Goal: Information Seeking & Learning: Check status

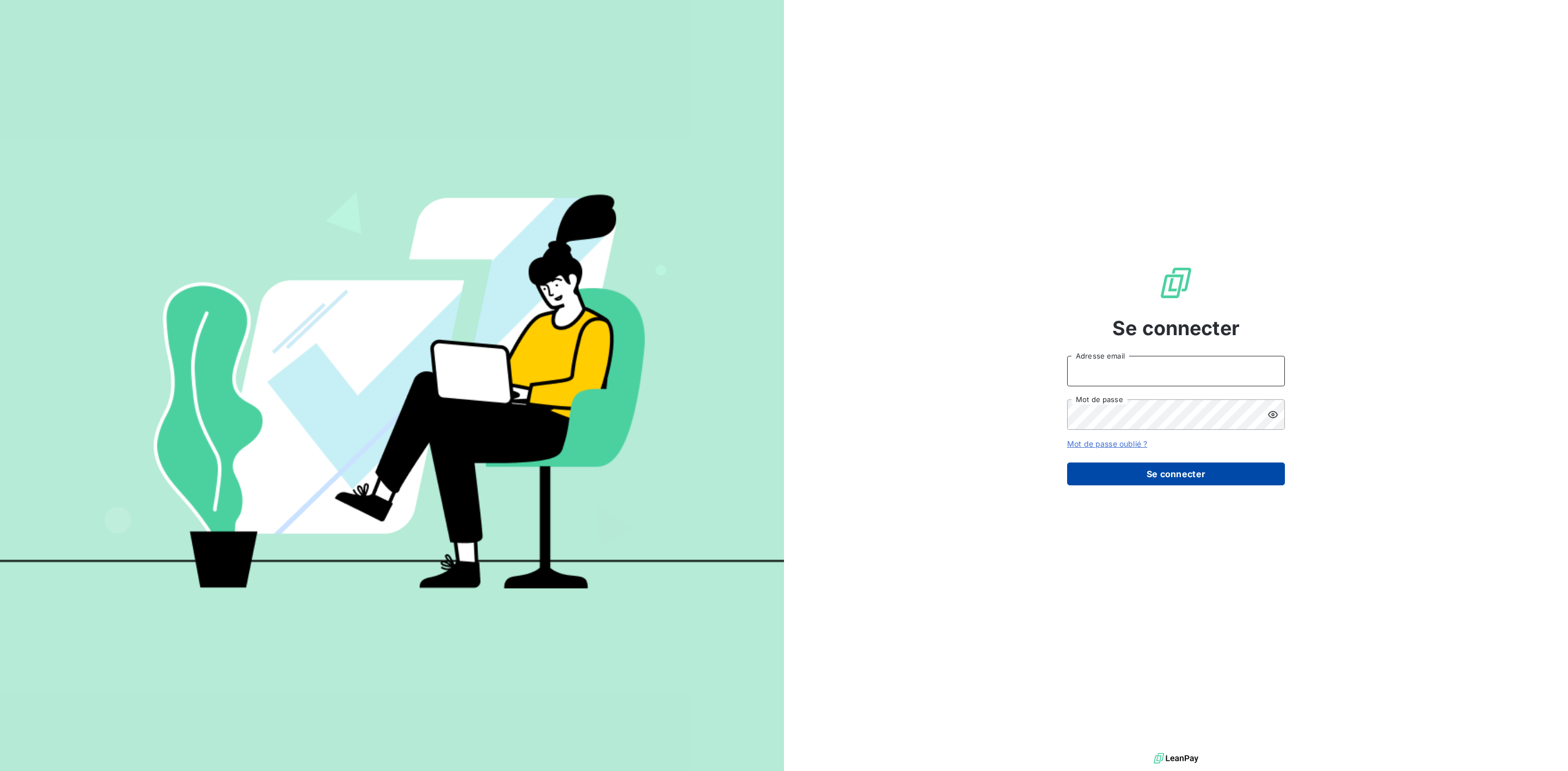
type input "[PERSON_NAME][EMAIL_ADDRESS][PERSON_NAME][DOMAIN_NAME]"
click at [1164, 482] on button "Se connecter" at bounding box center [1176, 474] width 218 height 23
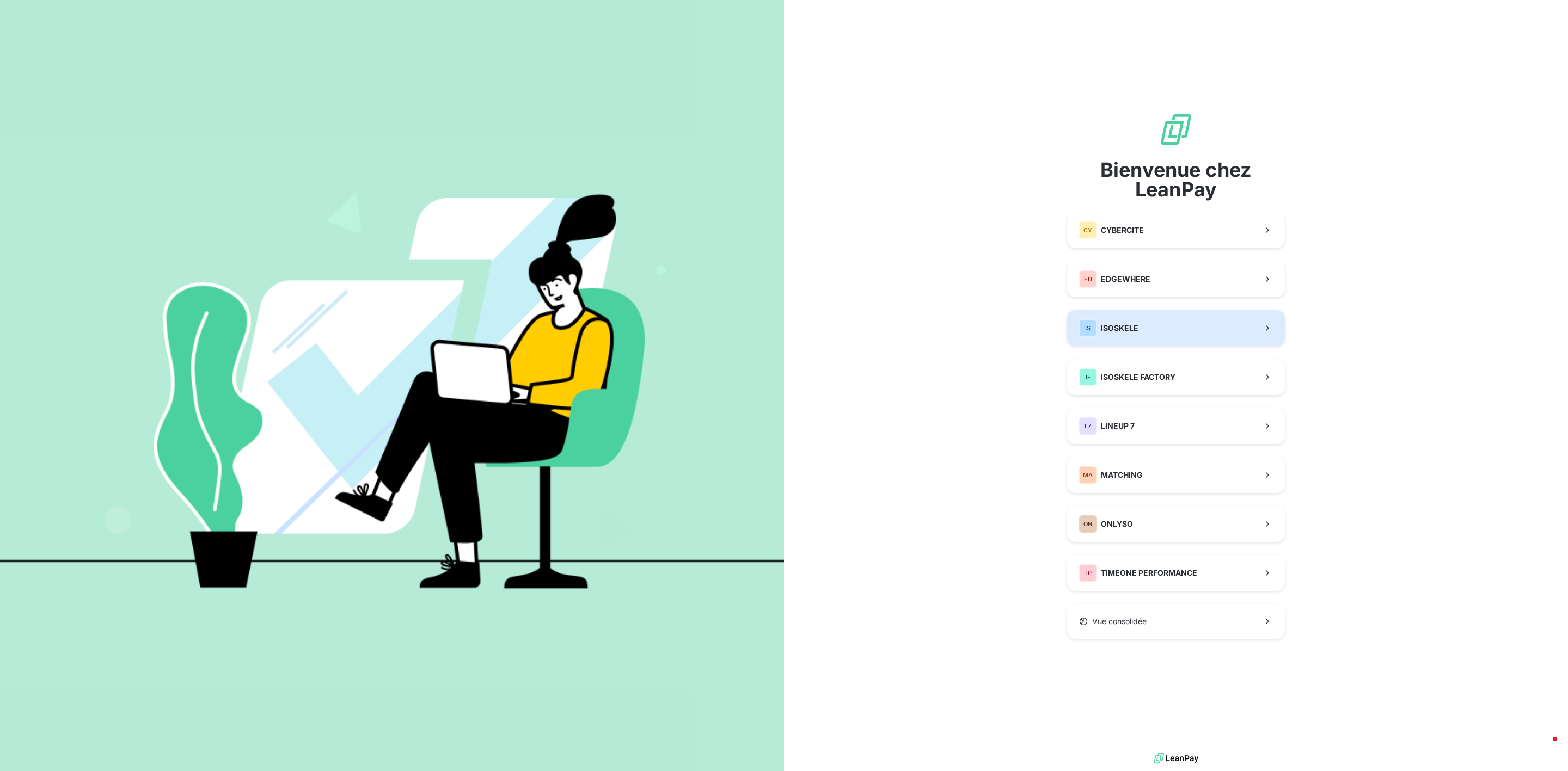
click at [1132, 321] on div "IS ISOSKELE" at bounding box center [1108, 328] width 59 height 18
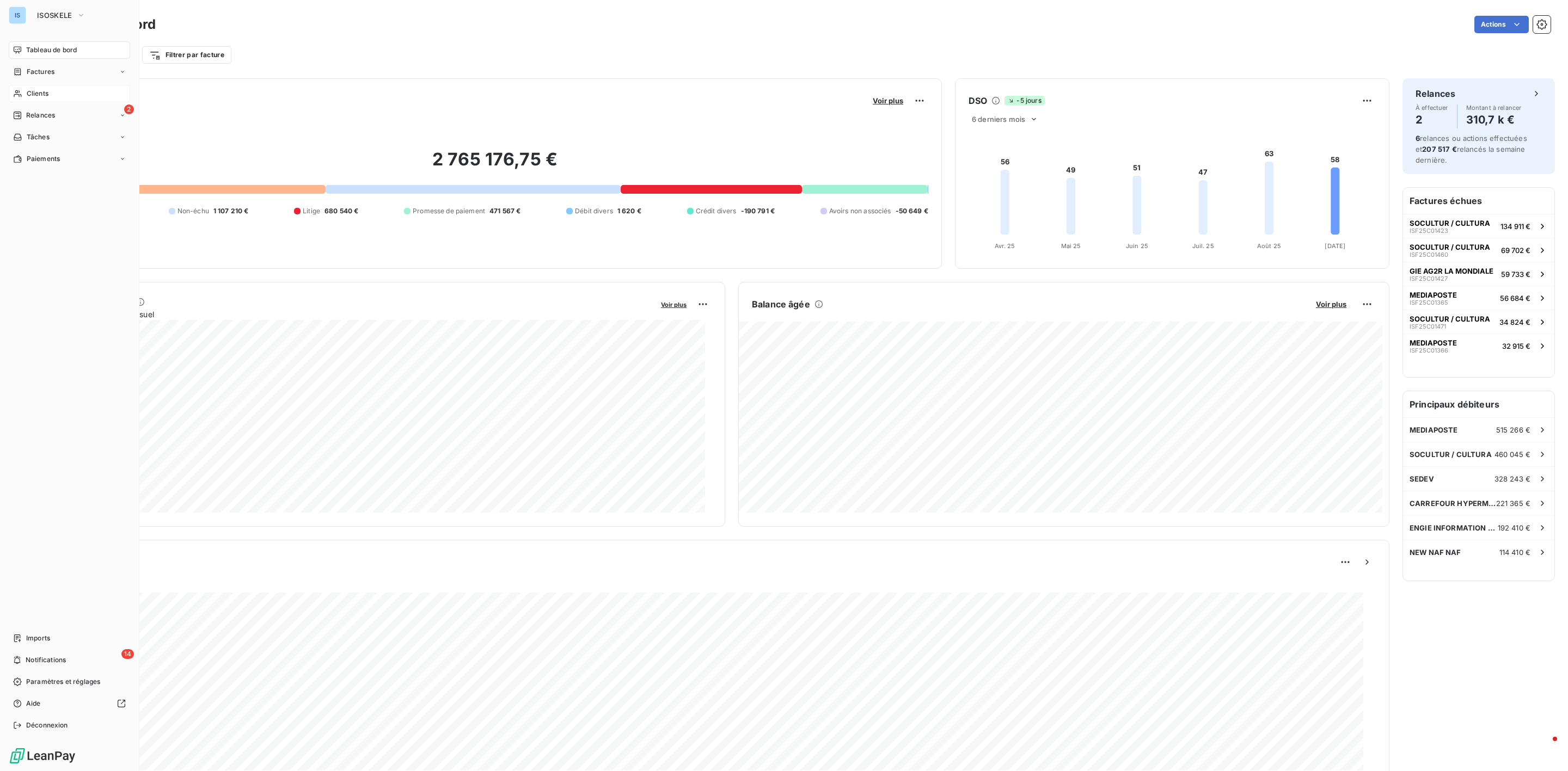
click at [38, 90] on span "Clients" at bounding box center [38, 94] width 22 height 10
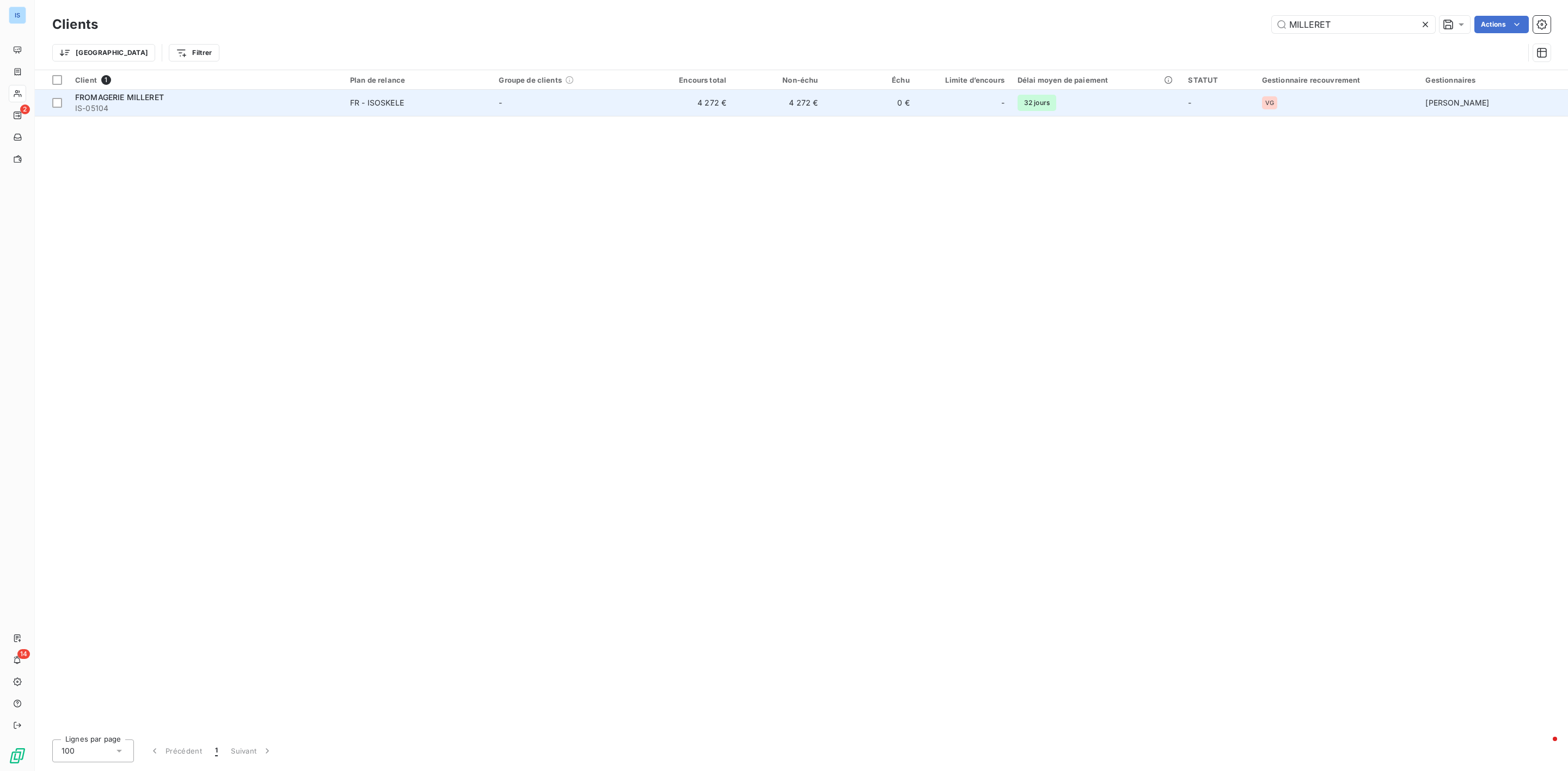
type input "MILLERET"
click at [114, 108] on span "IS-05104" at bounding box center [206, 108] width 262 height 11
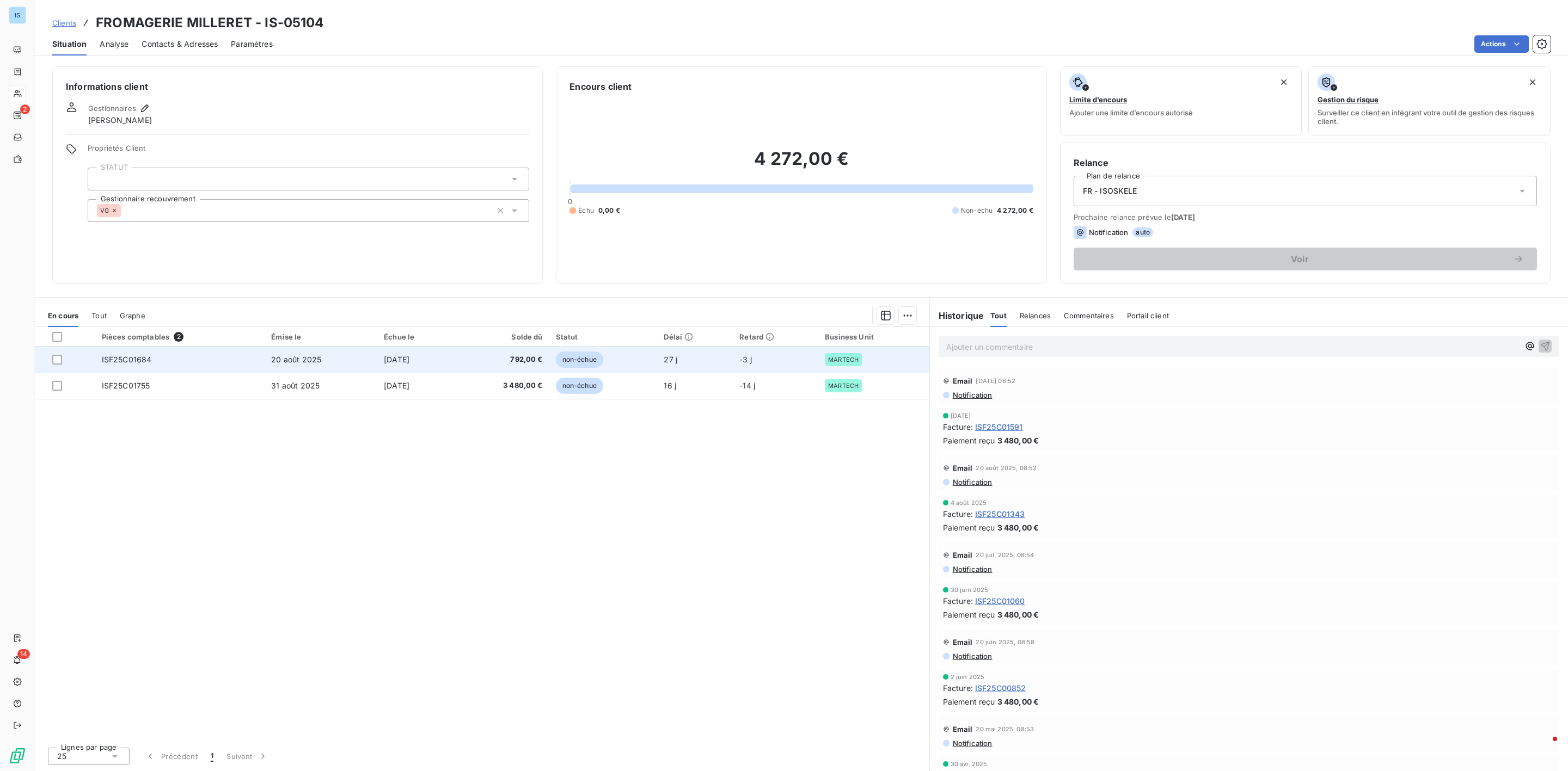
click at [162, 366] on td "ISF25C01684" at bounding box center [180, 360] width 170 height 26
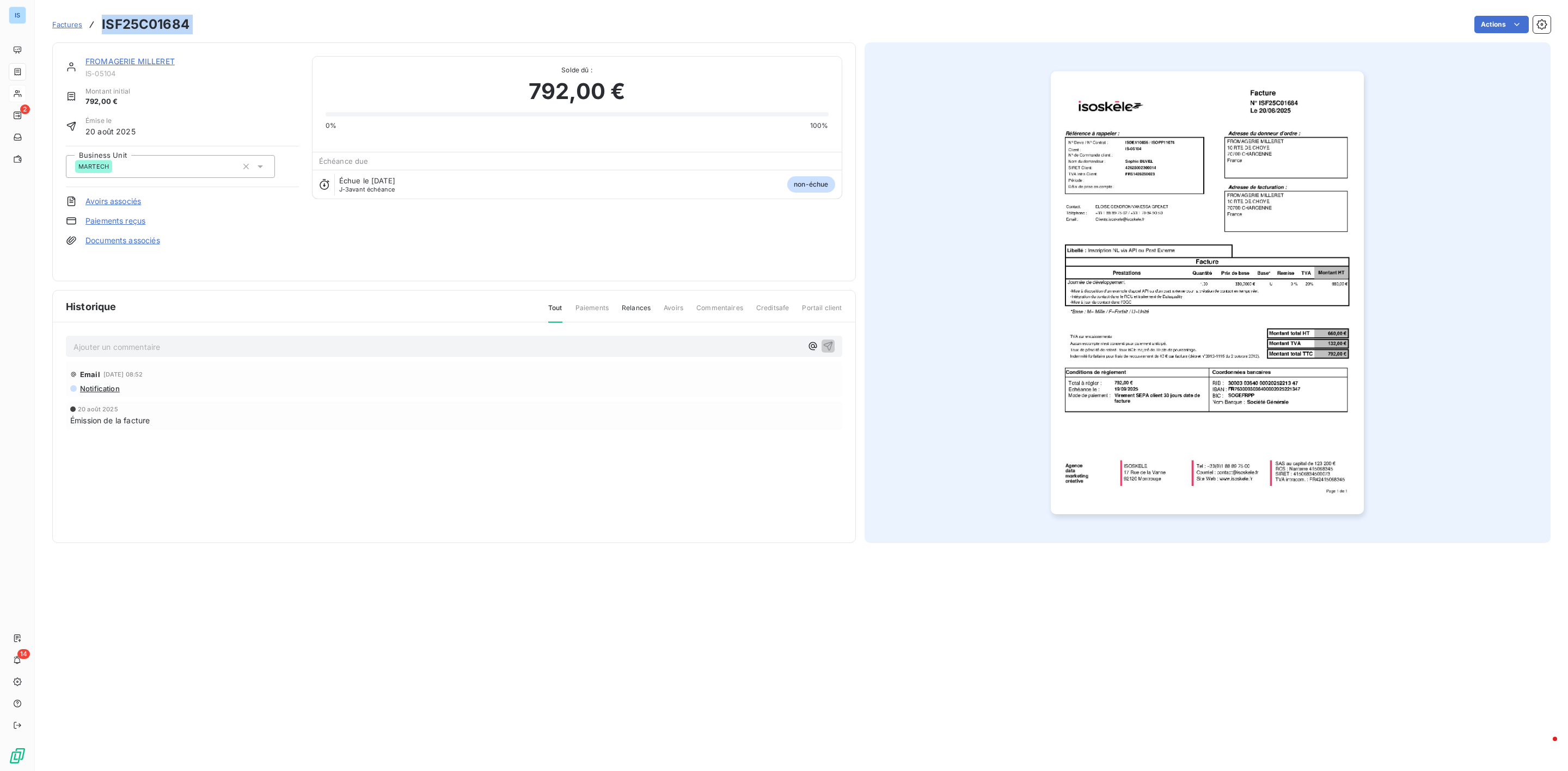
drag, startPoint x: 196, startPoint y: 26, endPoint x: 96, endPoint y: 21, distance: 100.1
click at [96, 21] on div "Factures ISF25C01684 Actions" at bounding box center [802, 24] width 1499 height 23
copy section "ISF25C01684 Actions"
drag, startPoint x: 119, startPoint y: 75, endPoint x: 83, endPoint y: 72, distance: 36.1
click at [83, 72] on div "FROMAGERIE MILLERET IS-05104" at bounding box center [182, 67] width 233 height 22
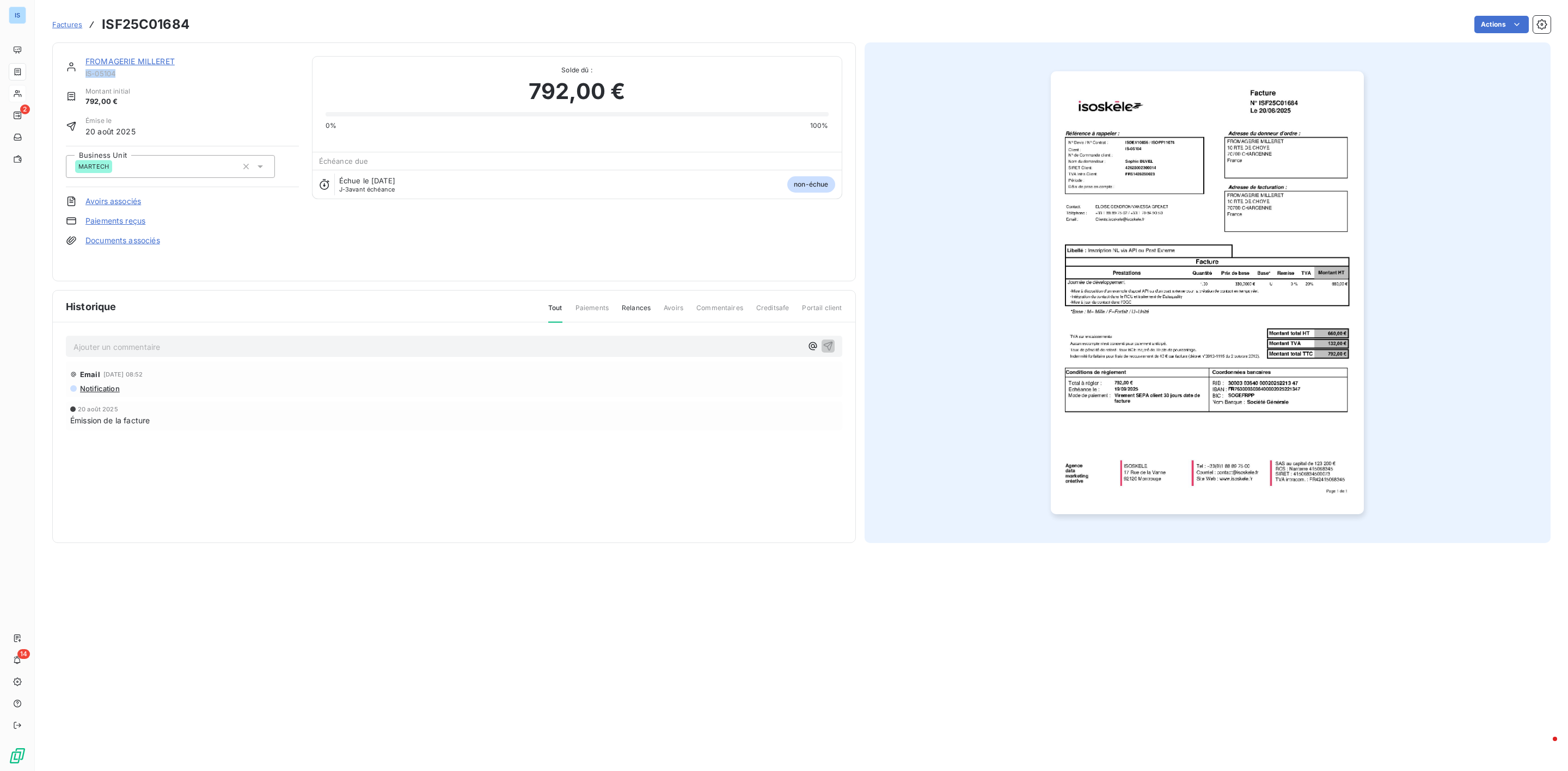
copy span "IS-05104"
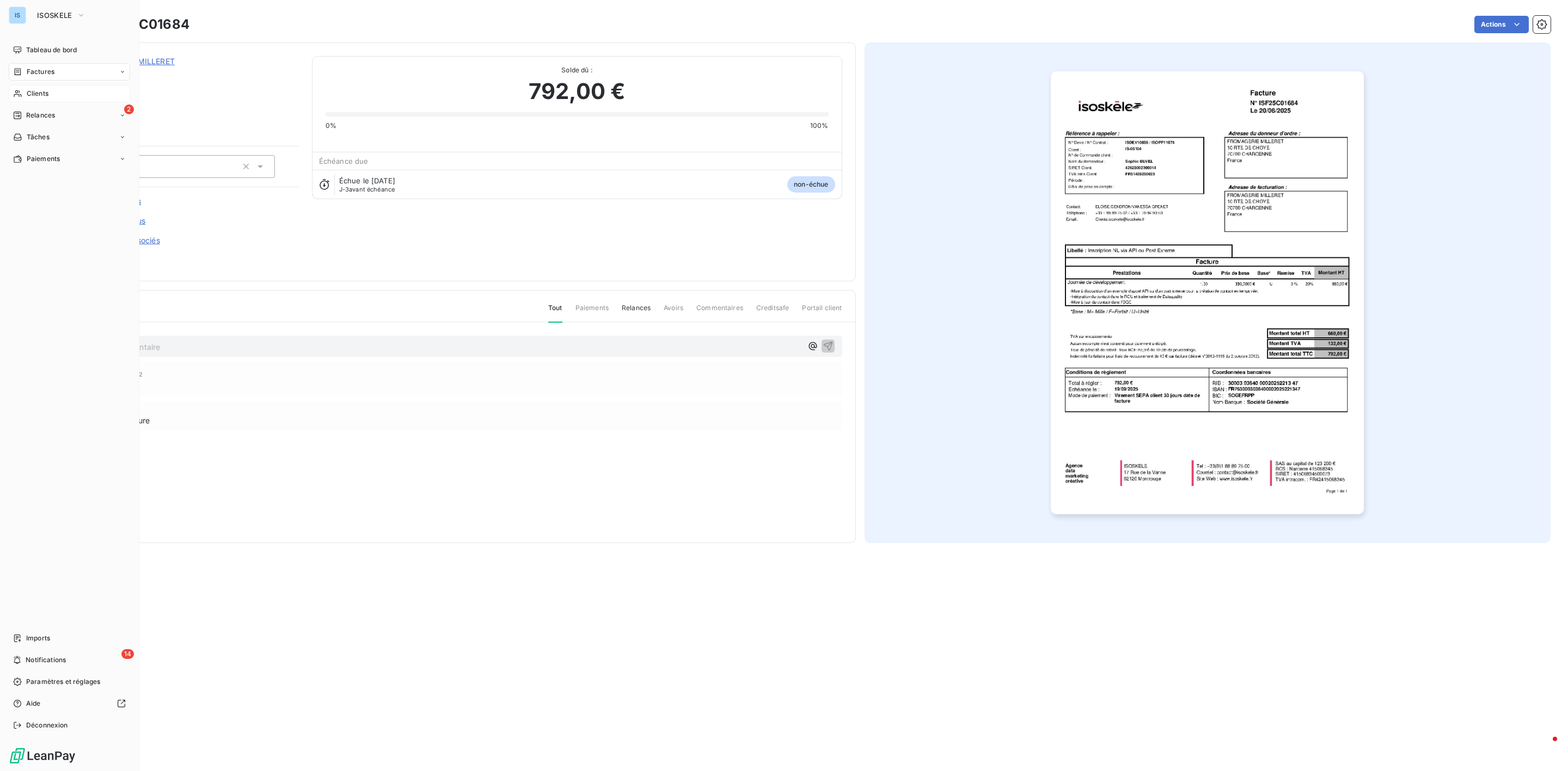
click at [29, 90] on span "Clients" at bounding box center [38, 94] width 22 height 10
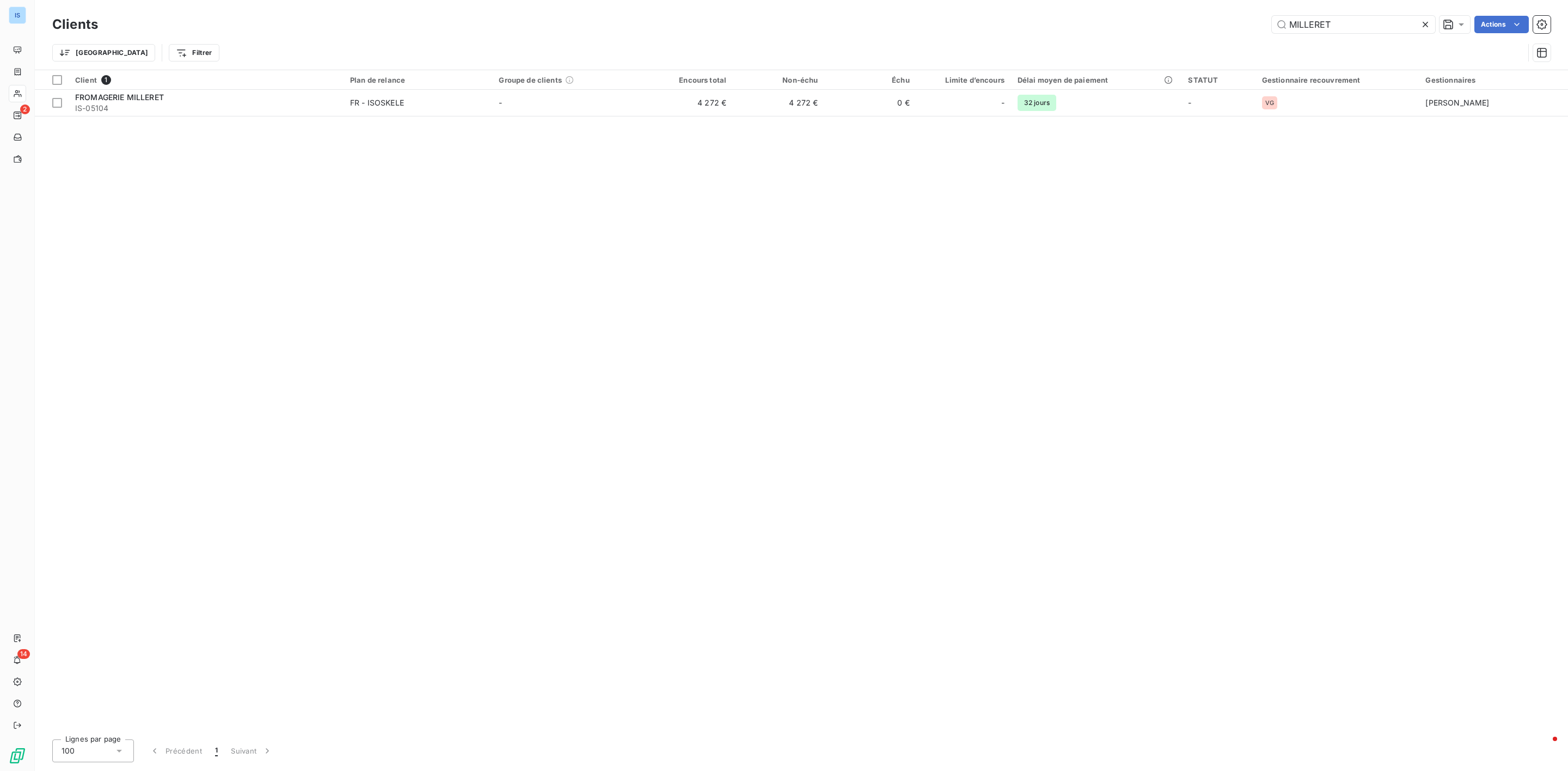
drag, startPoint x: 1248, startPoint y: 28, endPoint x: 1197, endPoint y: 26, distance: 51.0
click at [1198, 27] on div "Clients MILLERET Actions" at bounding box center [802, 24] width 1499 height 23
click at [1351, 22] on input "MILLERET" at bounding box center [1353, 24] width 163 height 18
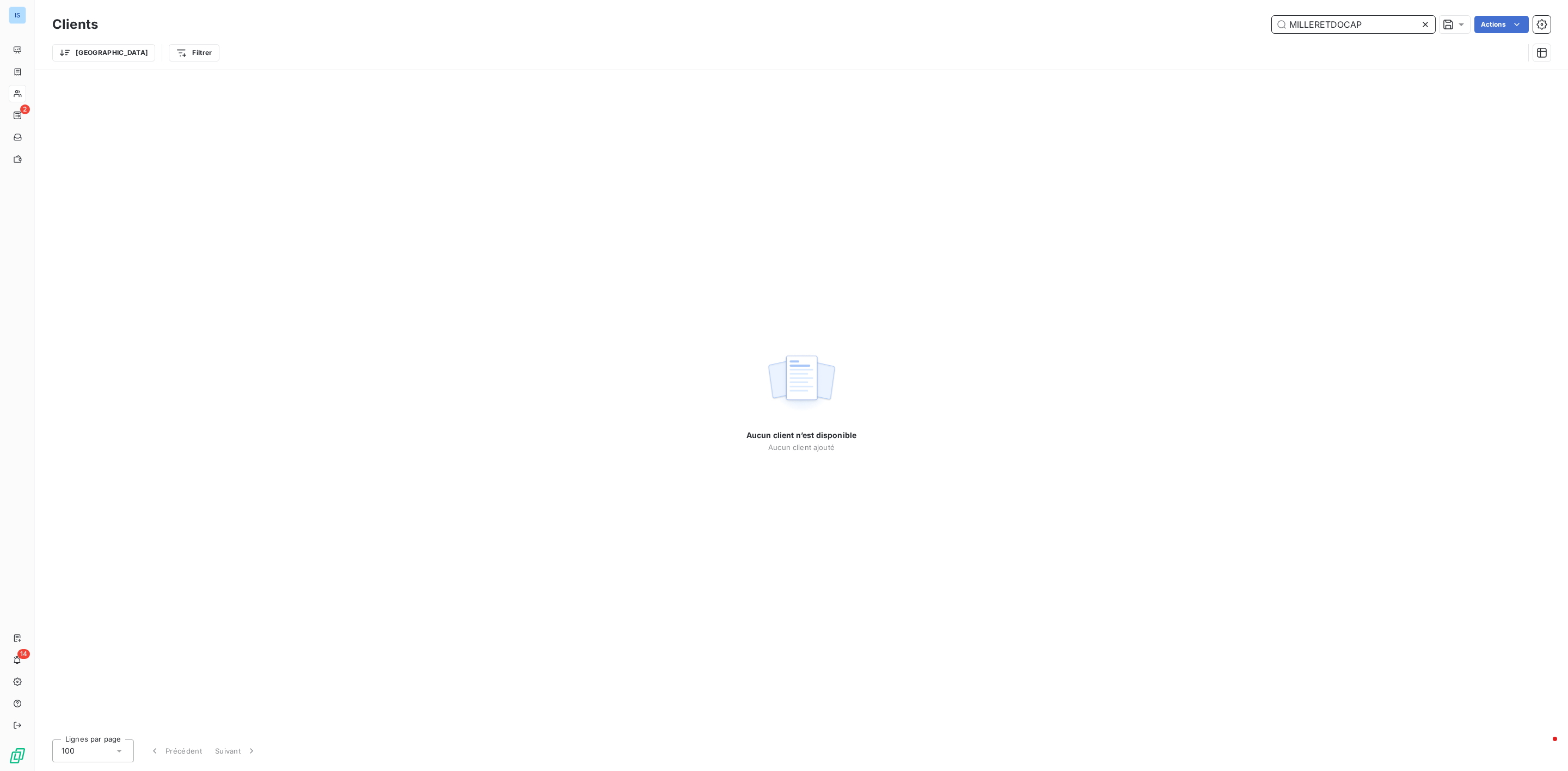
drag, startPoint x: 1372, startPoint y: 21, endPoint x: 1007, endPoint y: 5, distance: 365.4
click at [1007, 7] on div "Clients MILLERETDOCAP Actions Trier Filtrer" at bounding box center [801, 35] width 1533 height 69
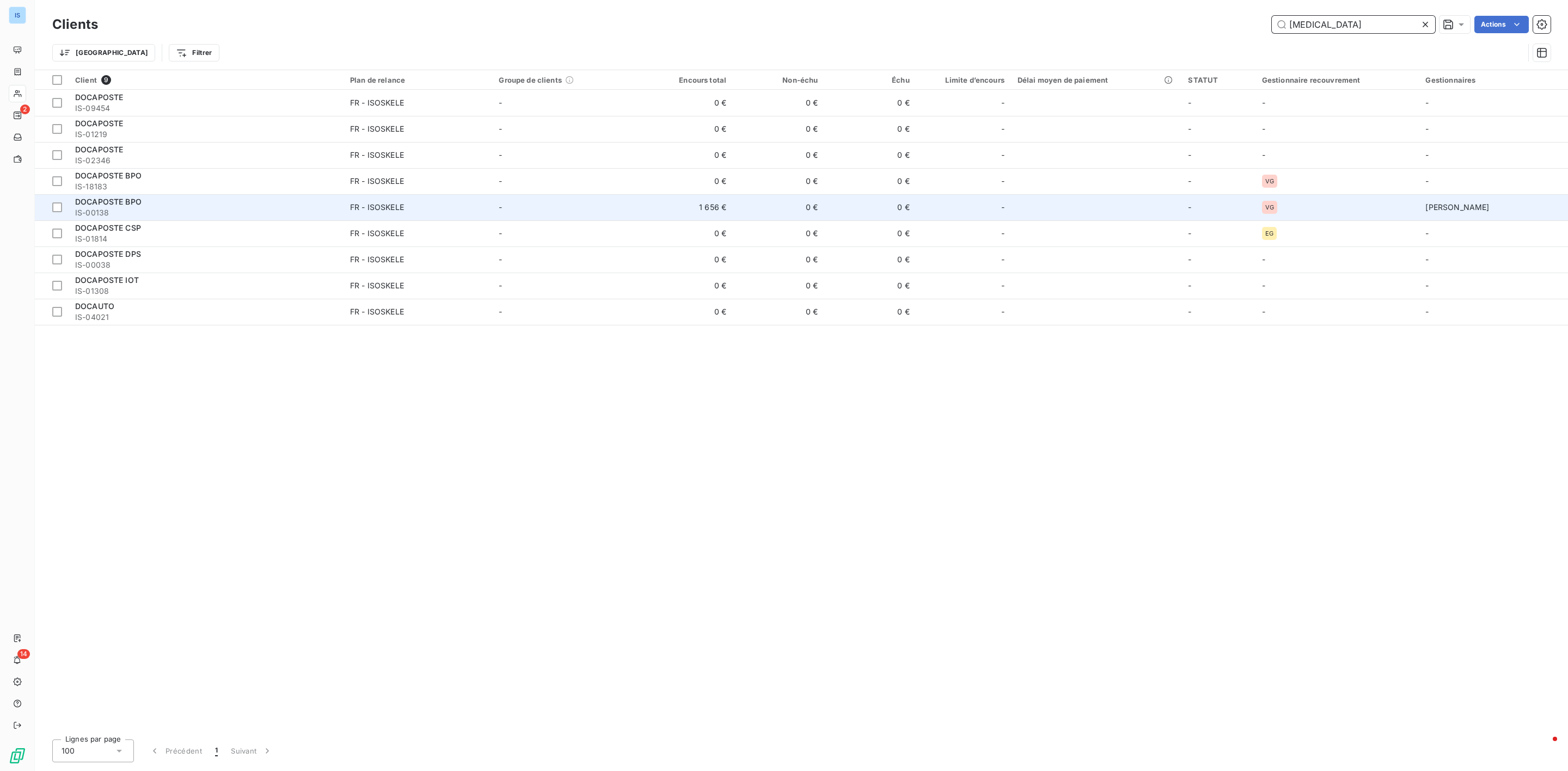
type input "[MEDICAL_DATA]"
click at [136, 195] on td "DOCAPOSTE BPO IS-00138" at bounding box center [206, 207] width 275 height 26
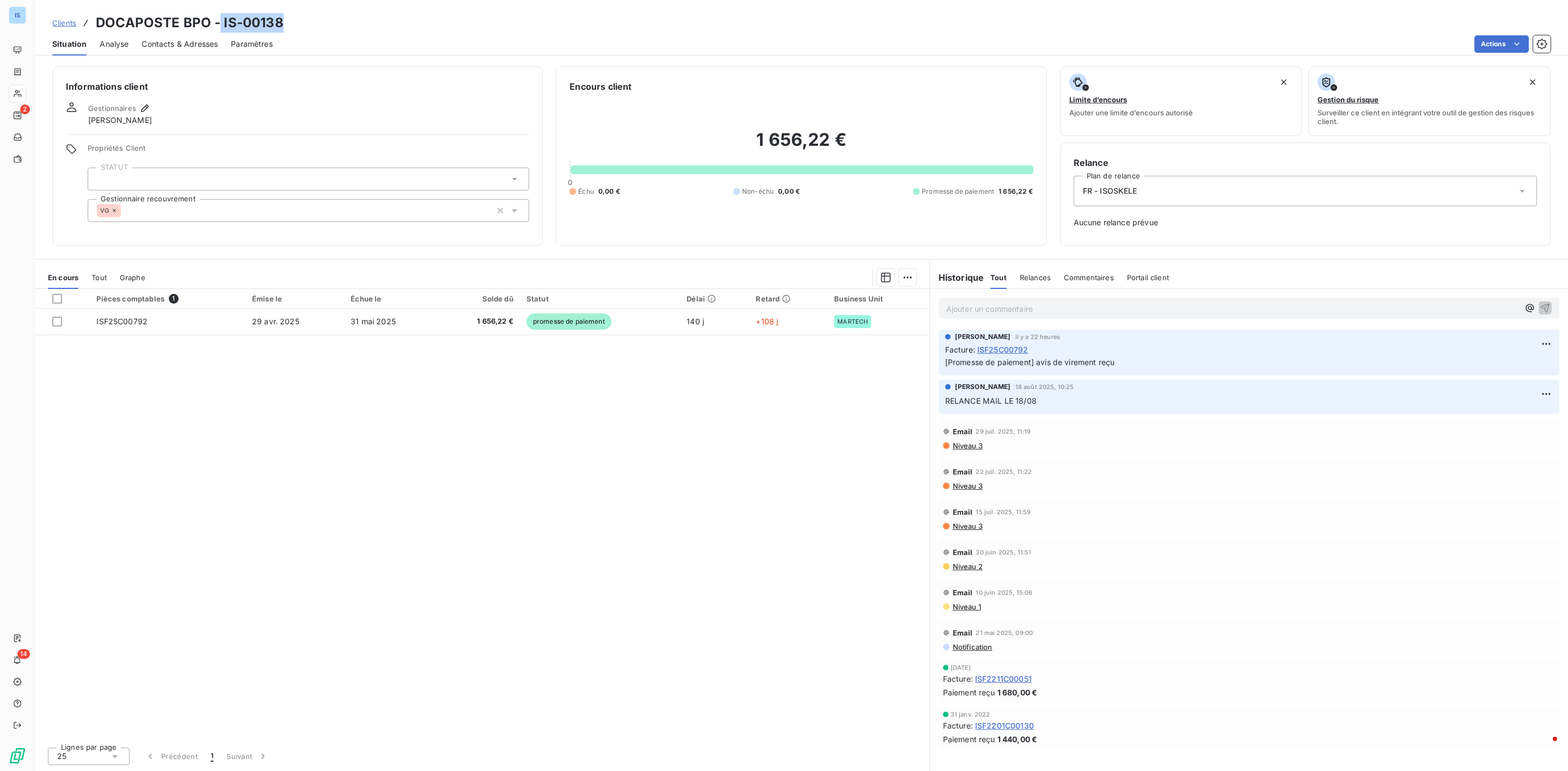
drag, startPoint x: 279, startPoint y: 20, endPoint x: 219, endPoint y: 20, distance: 60.0
click at [219, 20] on h3 "DOCAPOSTE BPO - IS-00138" at bounding box center [189, 23] width 188 height 19
copy h3 "IS-00138"
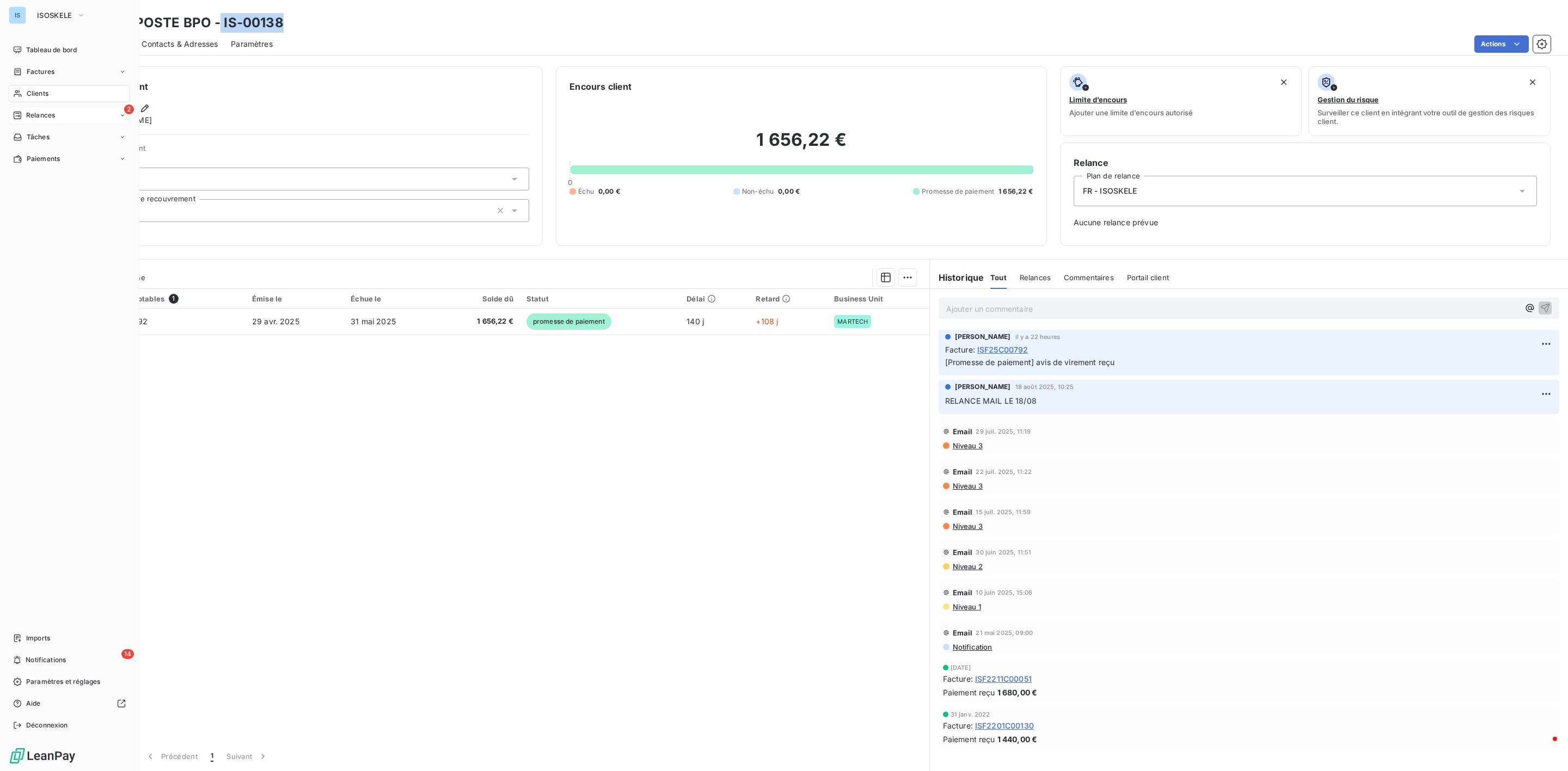
click at [24, 115] on div "Relances" at bounding box center [33, 116] width 42 height 10
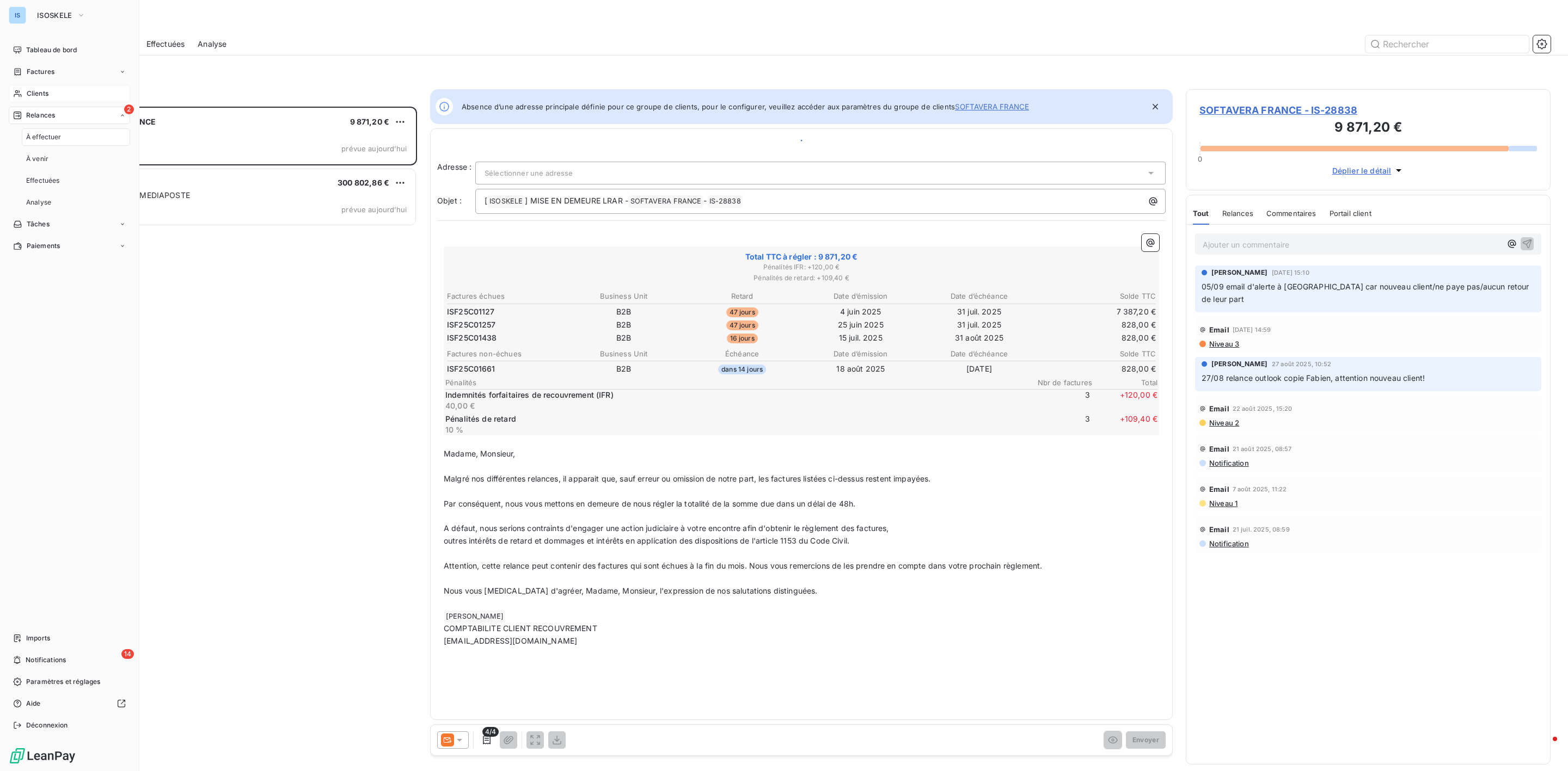
click at [34, 92] on span "Clients" at bounding box center [38, 94] width 22 height 10
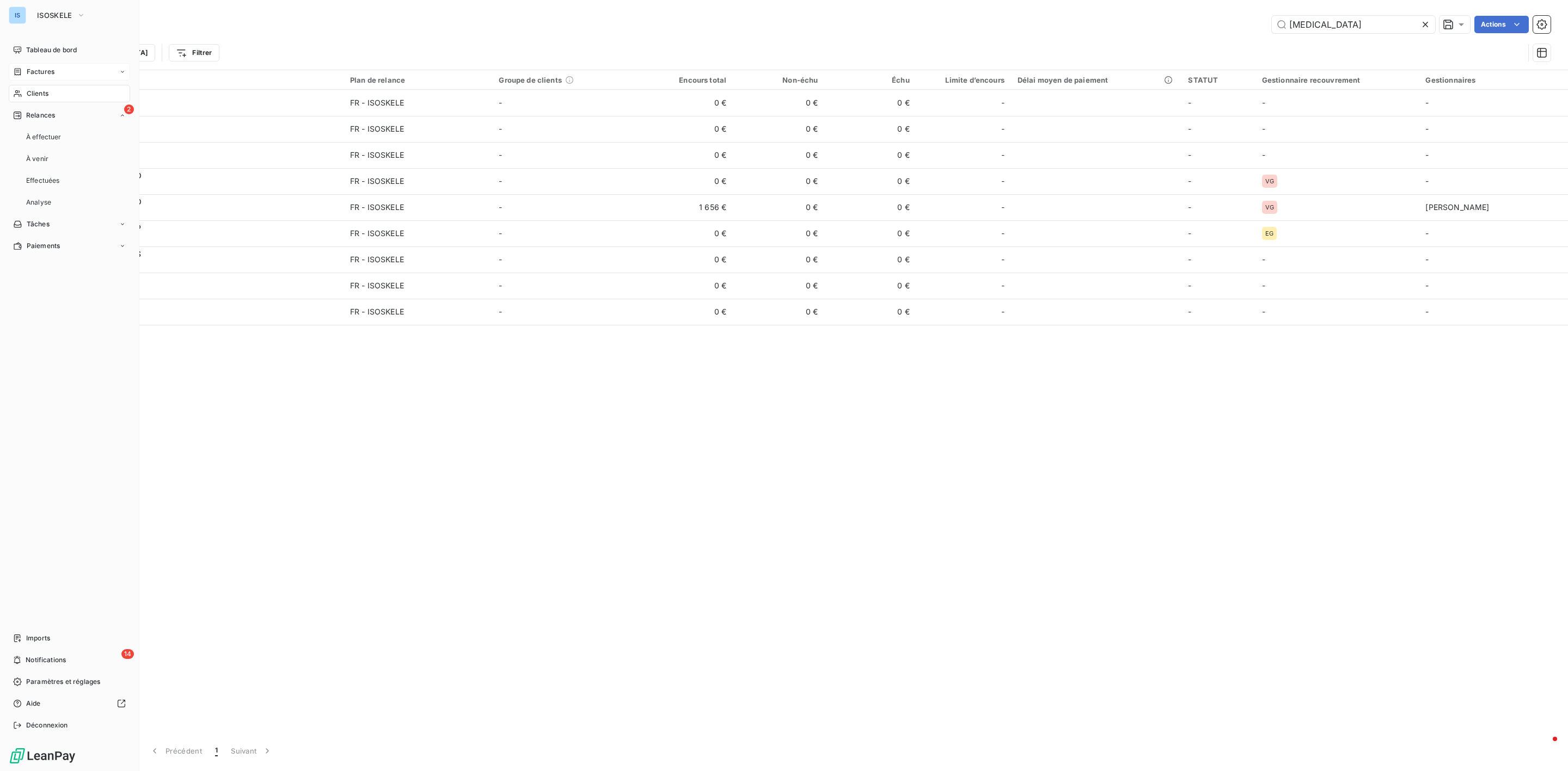
click at [38, 65] on div "Factures" at bounding box center [69, 72] width 121 height 18
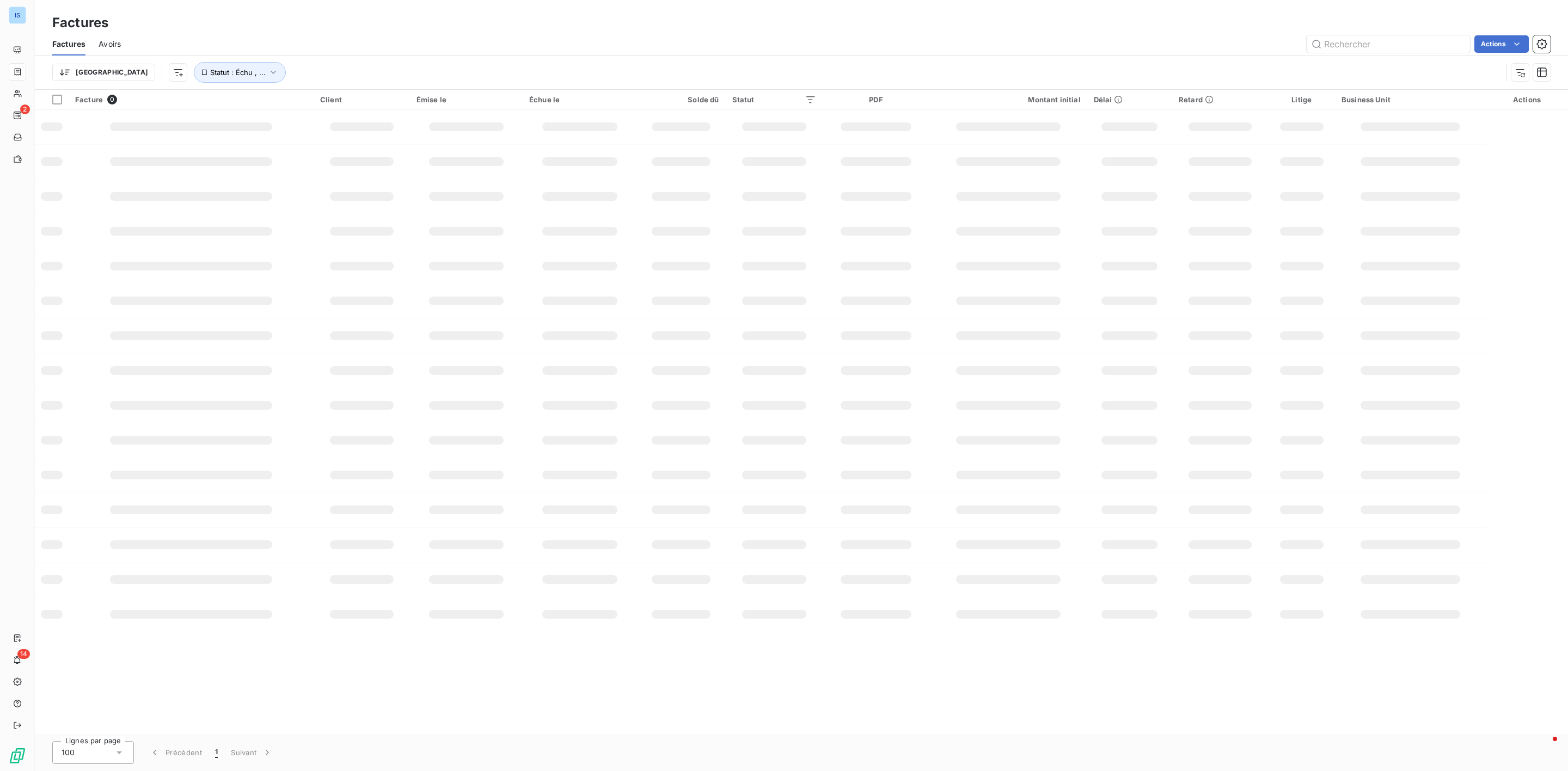
click at [1401, 15] on div "Factures" at bounding box center [801, 23] width 1533 height 19
click at [1380, 35] on input "text" at bounding box center [1388, 44] width 163 height 18
paste input "ISF25C01534"
click at [1117, 71] on html "IS 2 14 Factures Factures Avoirs ISF25C01534 Actions Mettre les factures en lit…" at bounding box center [784, 385] width 1568 height 771
click at [1401, 46] on input "ISF25C01534" at bounding box center [1388, 44] width 163 height 18
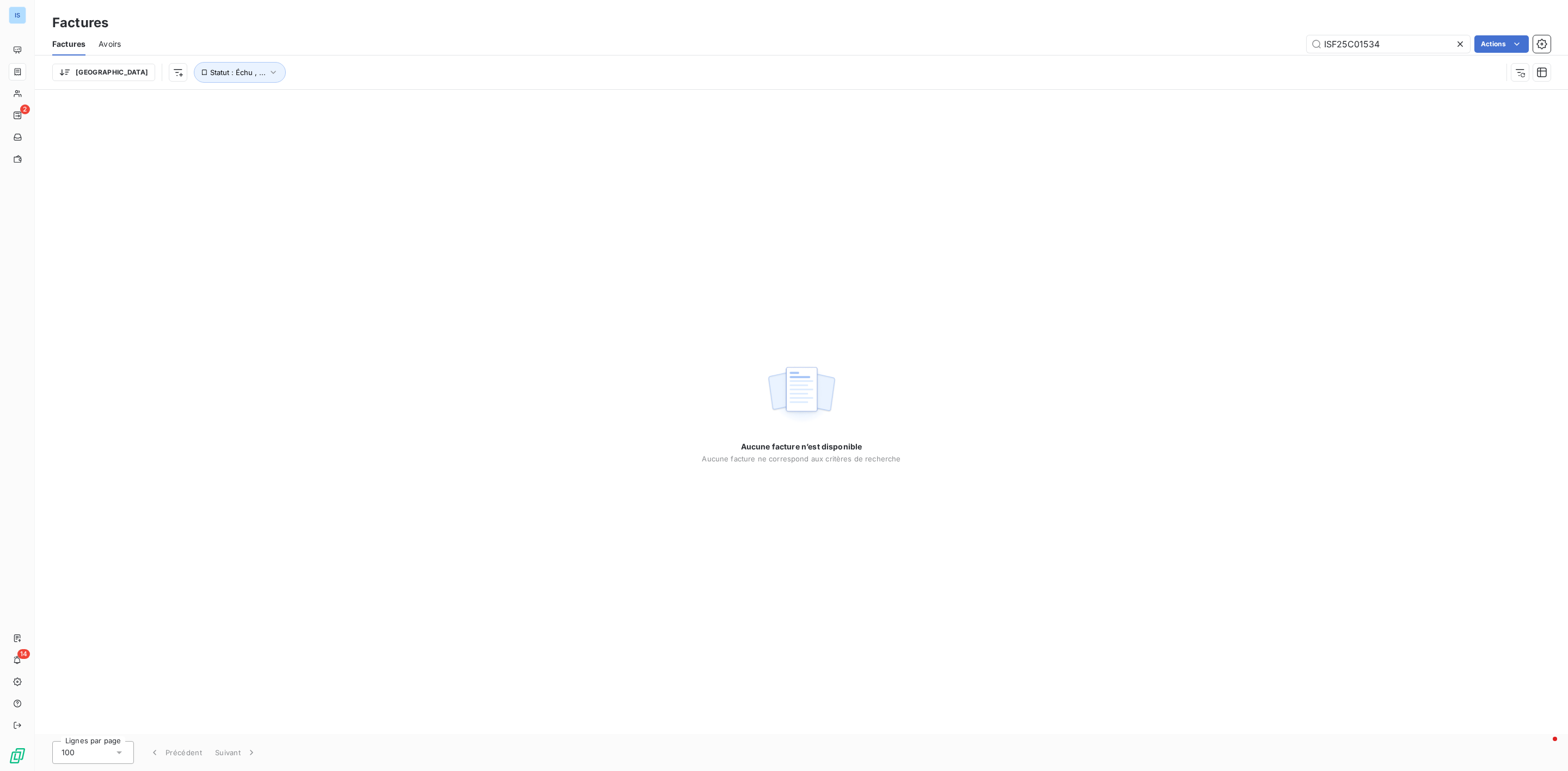
click at [494, 188] on div "Aucune facture n’est disponible Aucune facture ne correspond aux critères de re…" at bounding box center [801, 412] width 1533 height 644
click at [1387, 44] on input "ISF25C01534" at bounding box center [1388, 44] width 163 height 18
drag, startPoint x: 1418, startPoint y: 46, endPoint x: 1165, endPoint y: 43, distance: 253.0
click at [1165, 43] on div "ISF25C01534 Actions" at bounding box center [842, 44] width 1416 height 18
paste input "ISF25C01577,"
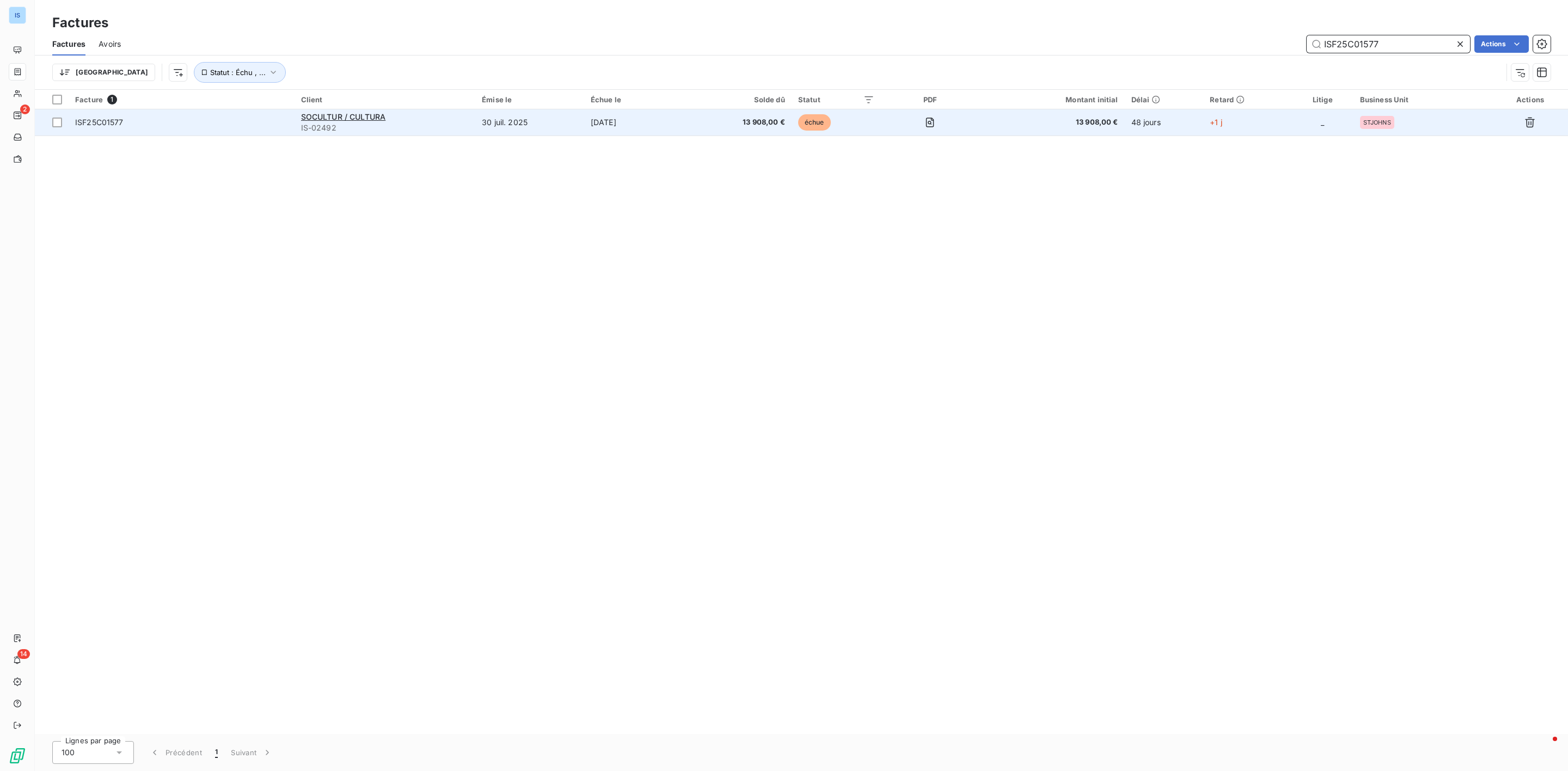
type input "ISF25C01577"
click at [127, 127] on span "ISF25C01577" at bounding box center [181, 122] width 213 height 11
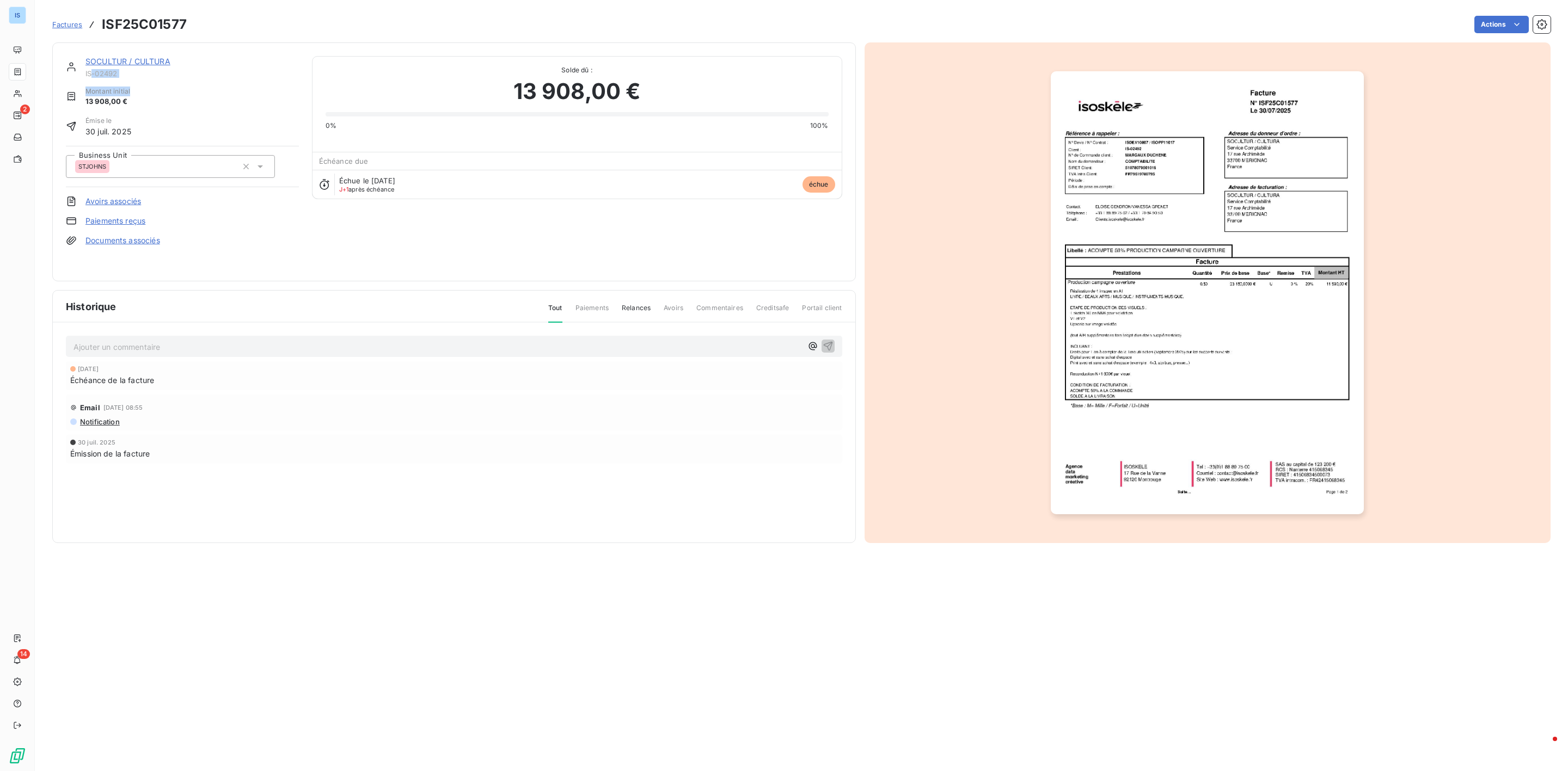
drag, startPoint x: 135, startPoint y: 78, endPoint x: 94, endPoint y: 77, distance: 41.0
click at [94, 77] on div "SOCULTUR / CULTURA IS-02492 Montant initial 13 908,00 € Émise le 30 juil. 2025 …" at bounding box center [182, 162] width 233 height 212
click at [117, 75] on span "IS-02492" at bounding box center [192, 74] width 214 height 9
drag, startPoint x: 136, startPoint y: 75, endPoint x: 84, endPoint y: 70, distance: 52.2
click at [84, 70] on div "SOCULTUR / CULTURA IS-02492" at bounding box center [182, 67] width 233 height 22
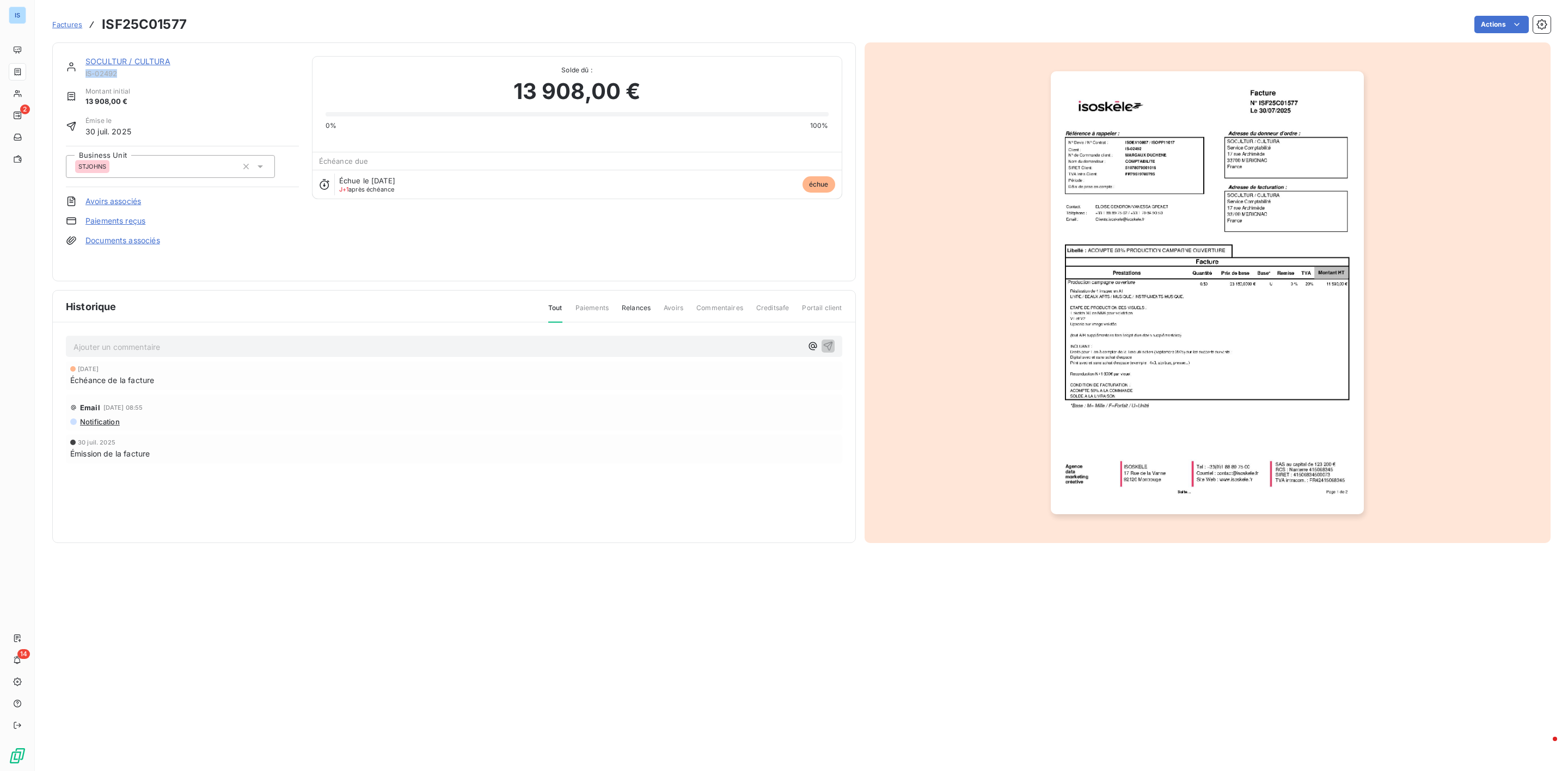
copy span "IS-02492"
click at [145, 59] on link "SOCULTUR / CULTURA" at bounding box center [128, 61] width 85 height 9
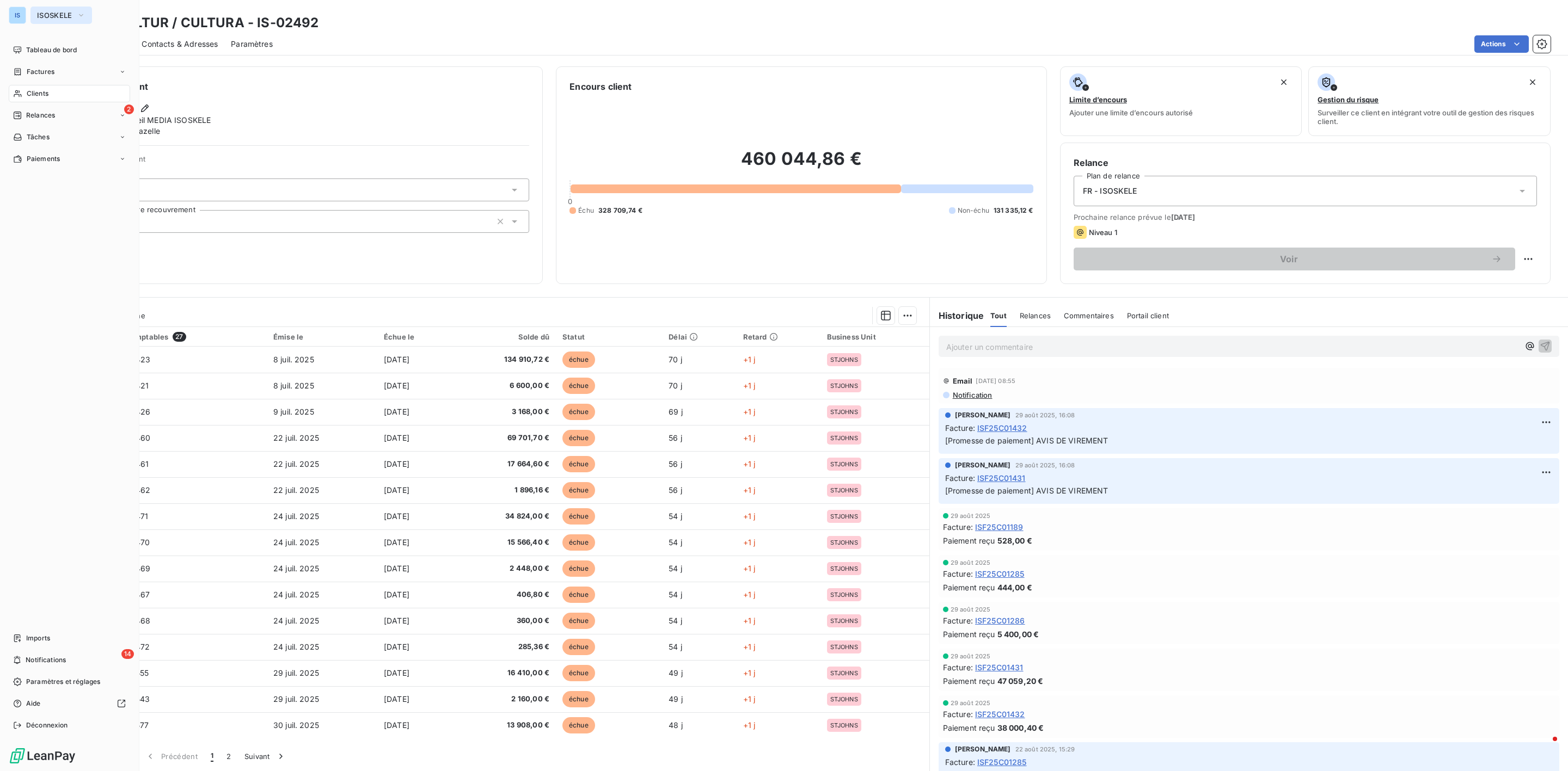
click at [38, 11] on span "ISOSKELE" at bounding box center [55, 15] width 35 height 9
click at [38, 49] on span "Tableau de bord" at bounding box center [51, 50] width 51 height 10
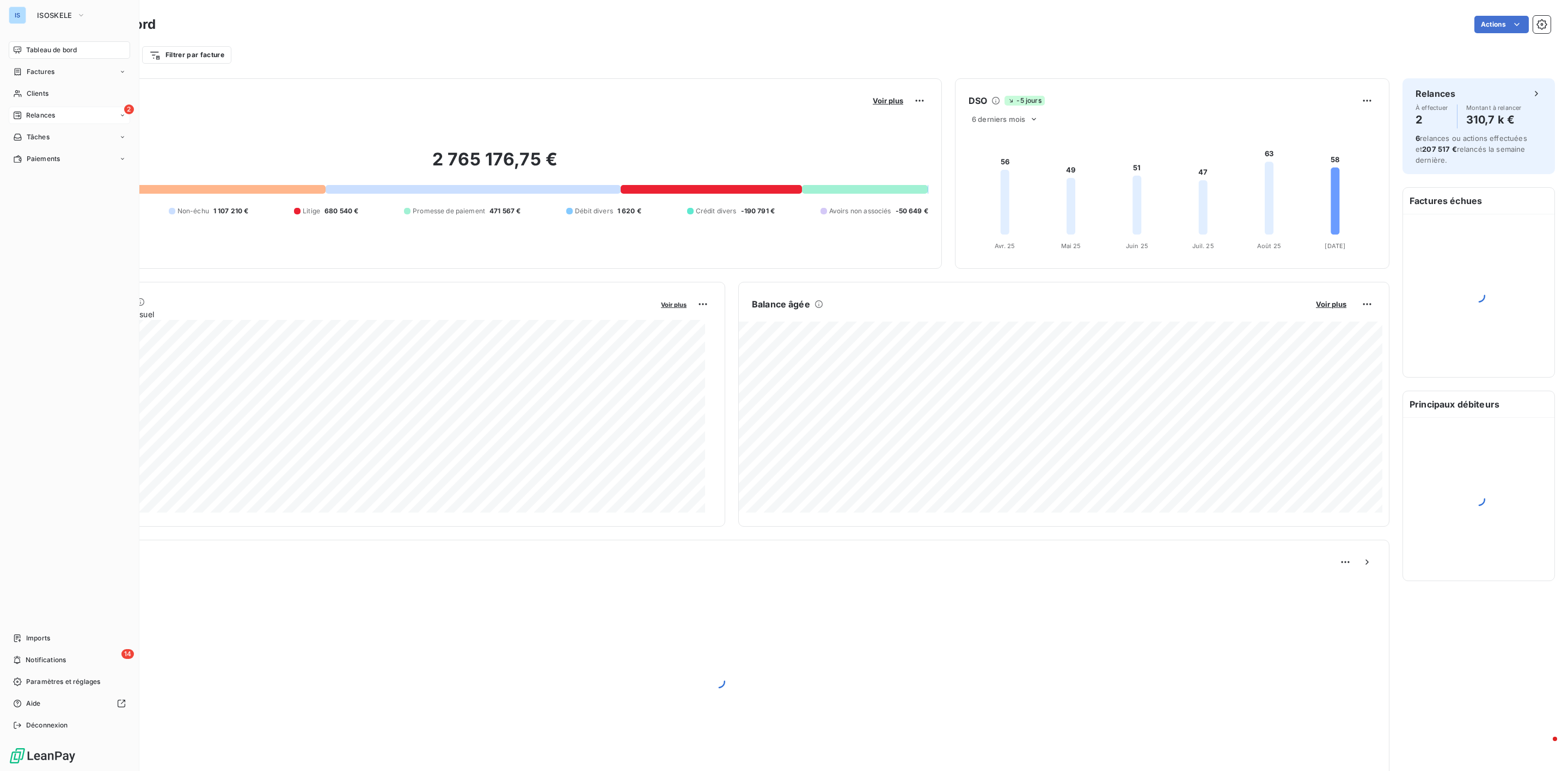
click at [31, 123] on div "2 Relances" at bounding box center [69, 115] width 121 height 18
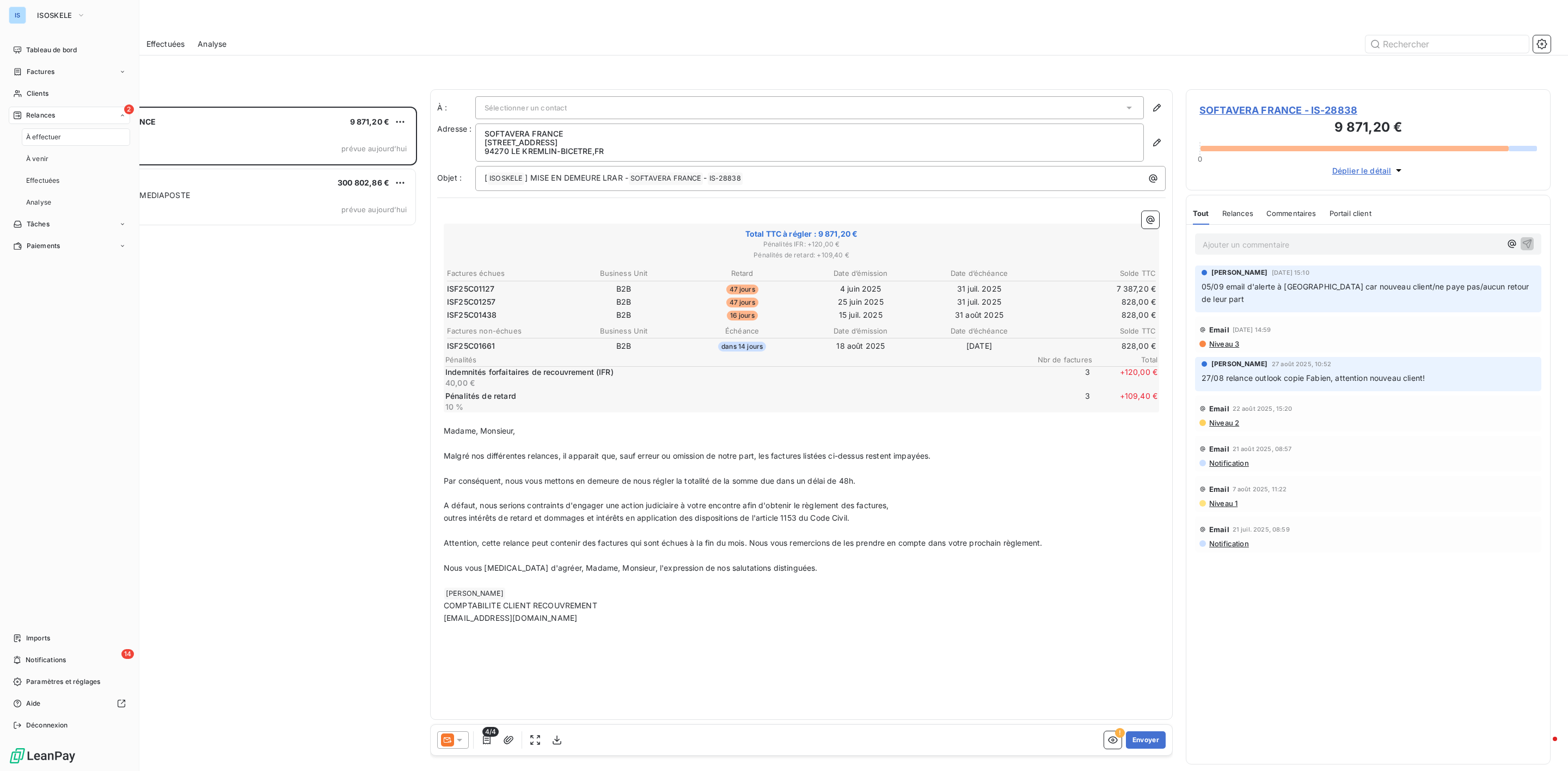
scroll to position [653, 352]
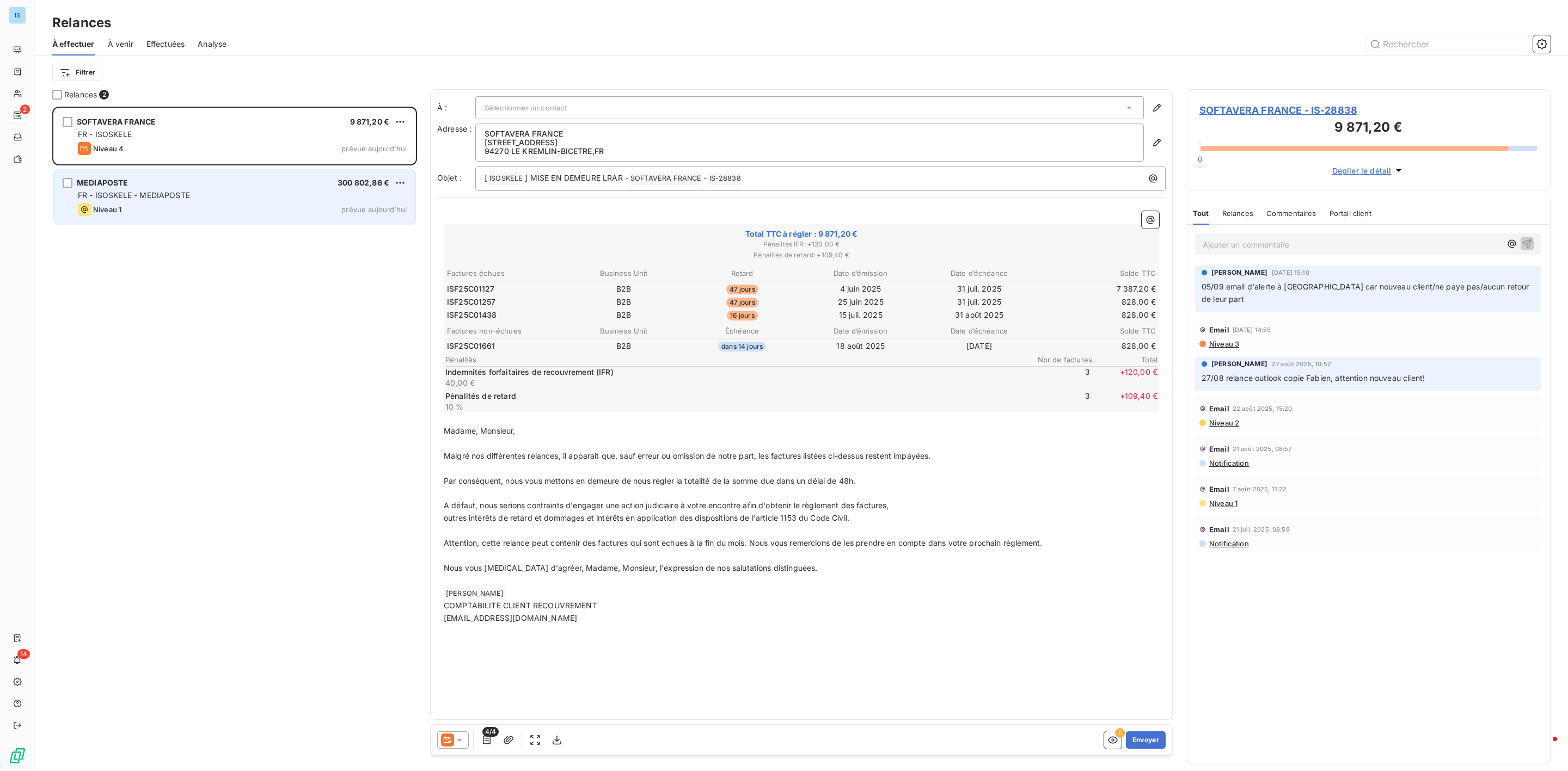
click at [240, 198] on div "FR - ISOSKELE - MEDIAPOSTE" at bounding box center [242, 195] width 329 height 11
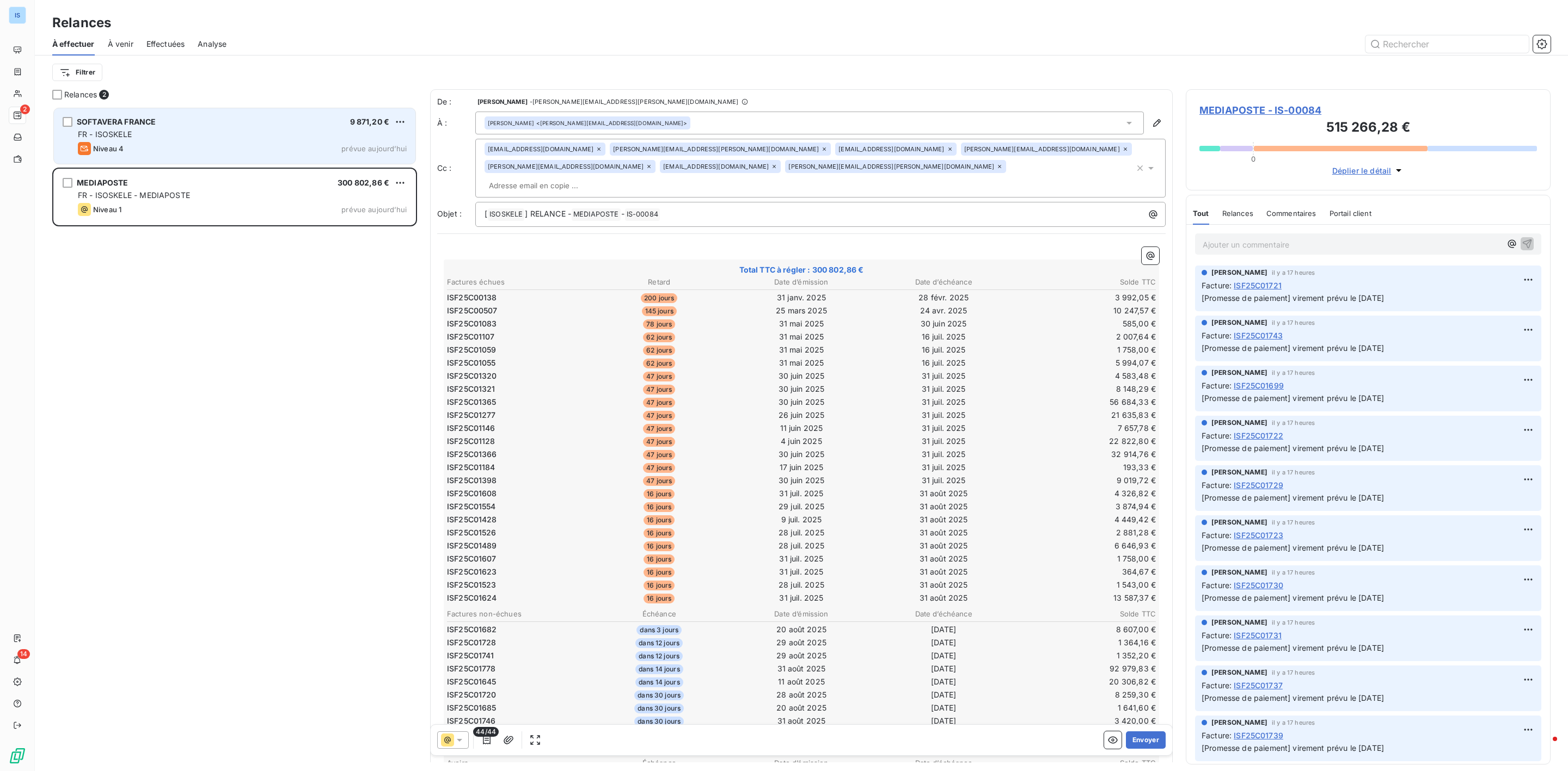
click at [200, 145] on div "Niveau 4 prévue aujourd’hui" at bounding box center [242, 148] width 329 height 13
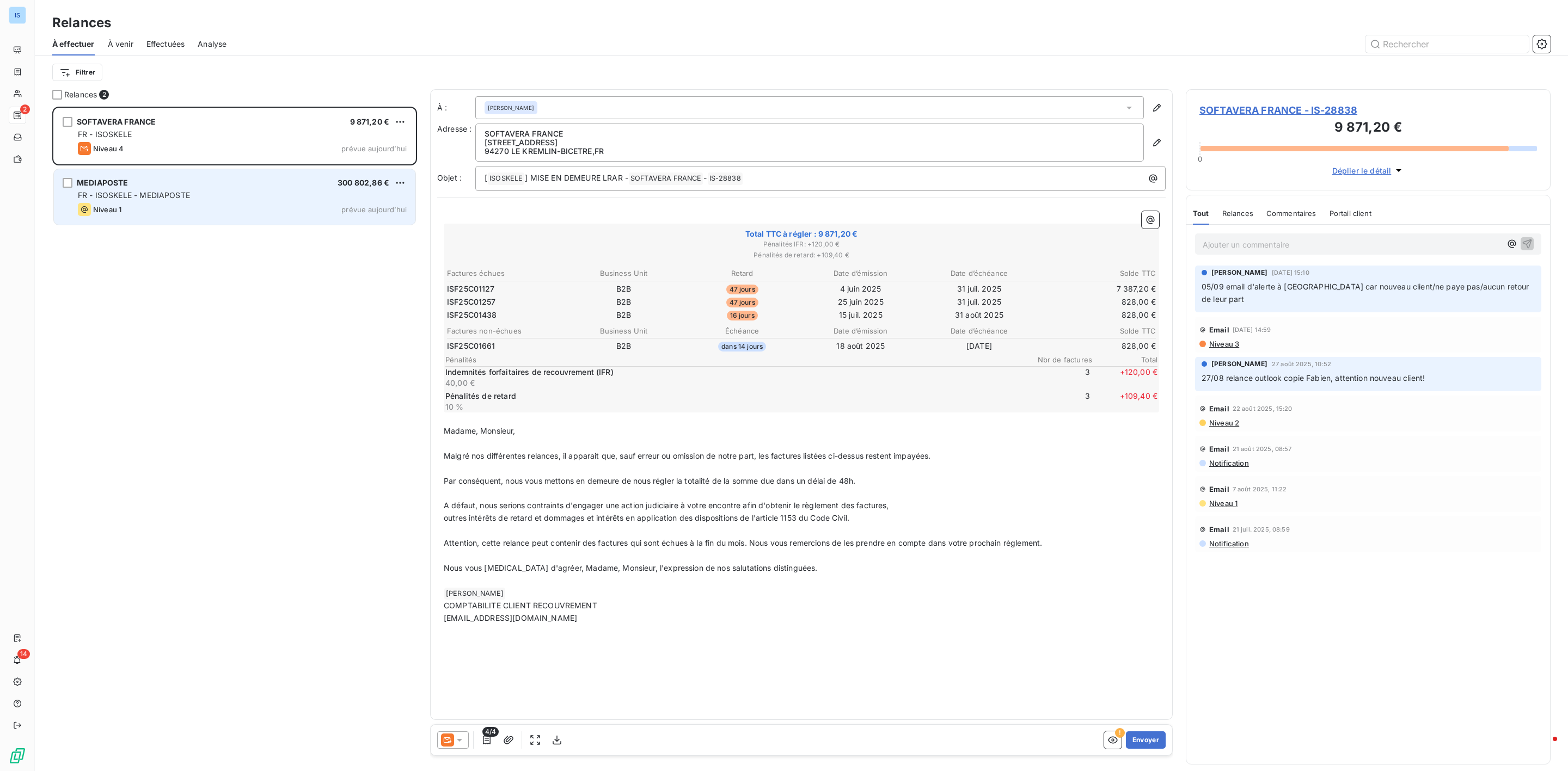
click at [206, 201] on div "FR - ISOSKELE - MEDIAPOSTE" at bounding box center [242, 195] width 329 height 11
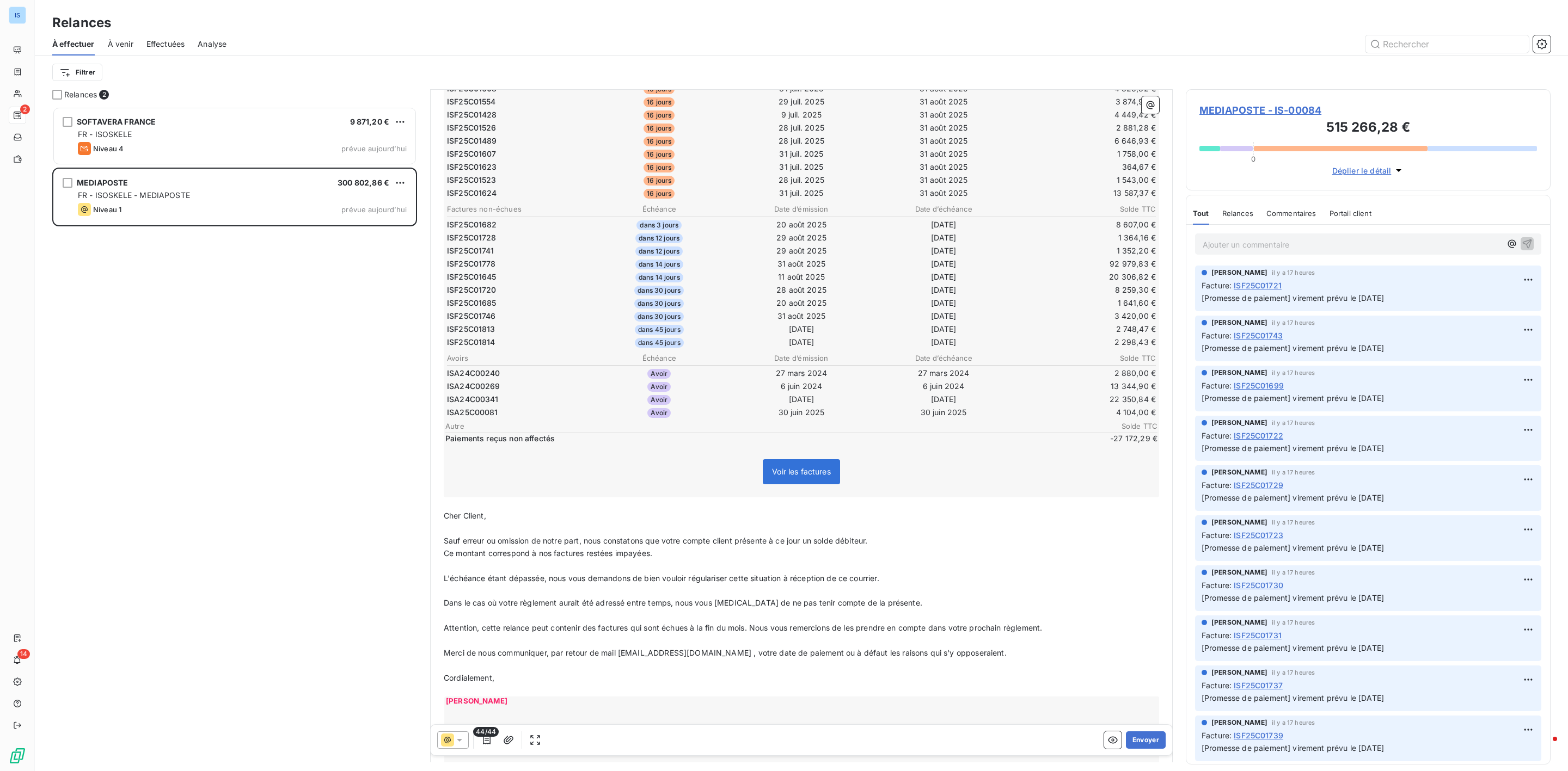
scroll to position [409, 0]
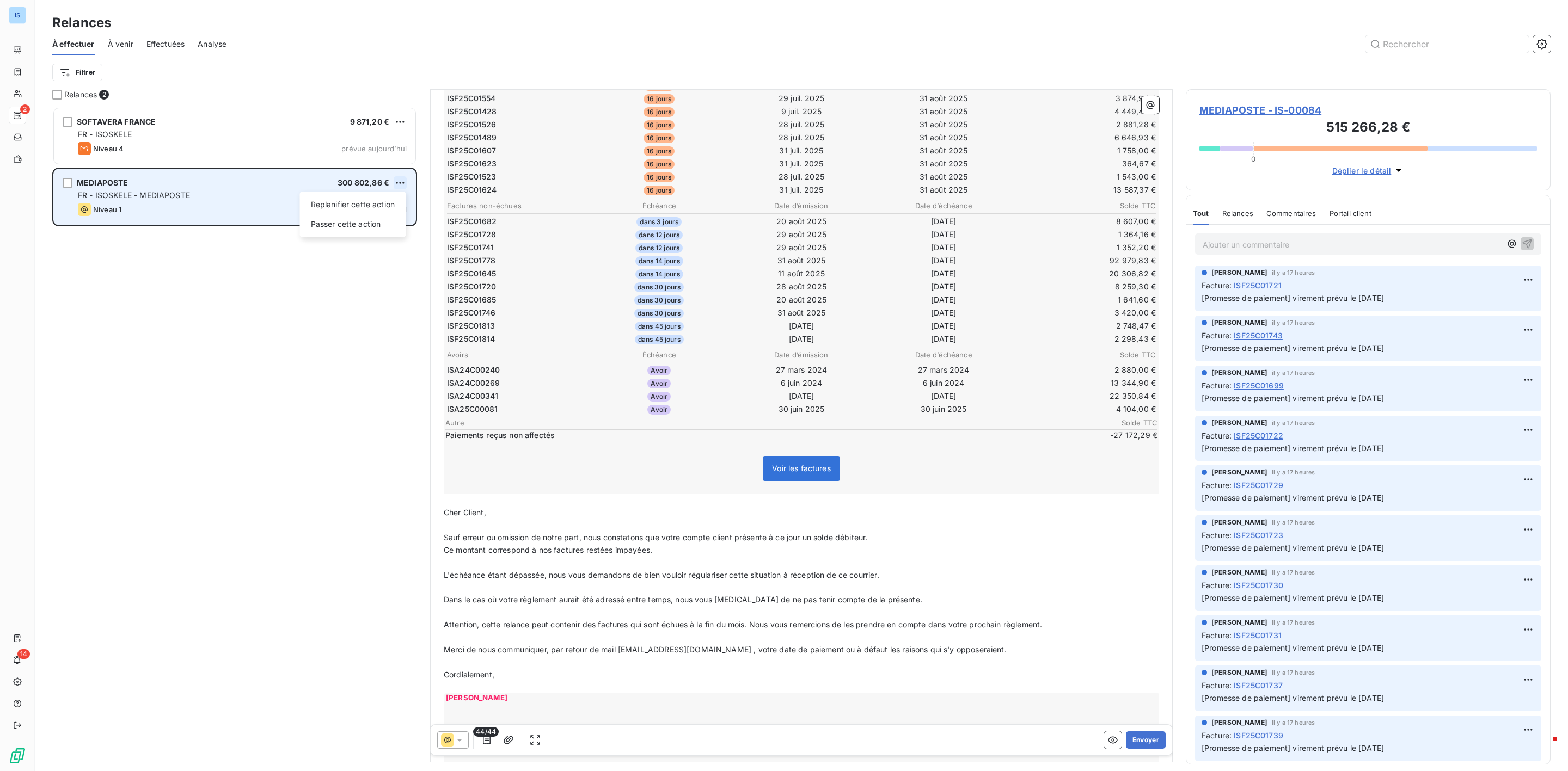
click at [402, 183] on html "IS 2 14 Relances À effectuer À venir Effectuées Analyse Filtrer Relances 2 SOFT…" at bounding box center [784, 385] width 1568 height 771
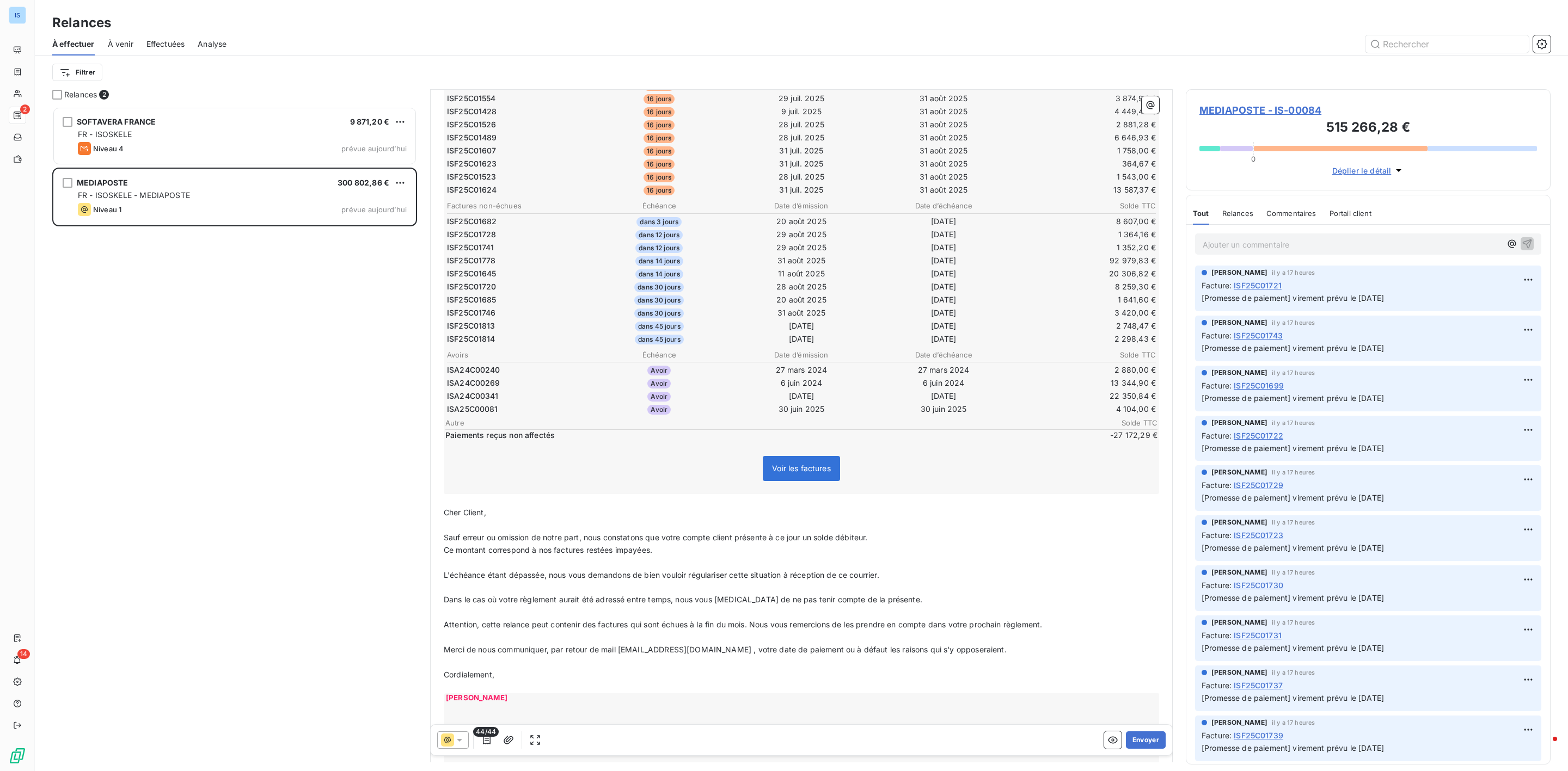
click at [343, 332] on html "IS 2 14 Relances À effectuer À venir Effectuées Analyse Filtrer Relances 2 SOFT…" at bounding box center [784, 385] width 1568 height 771
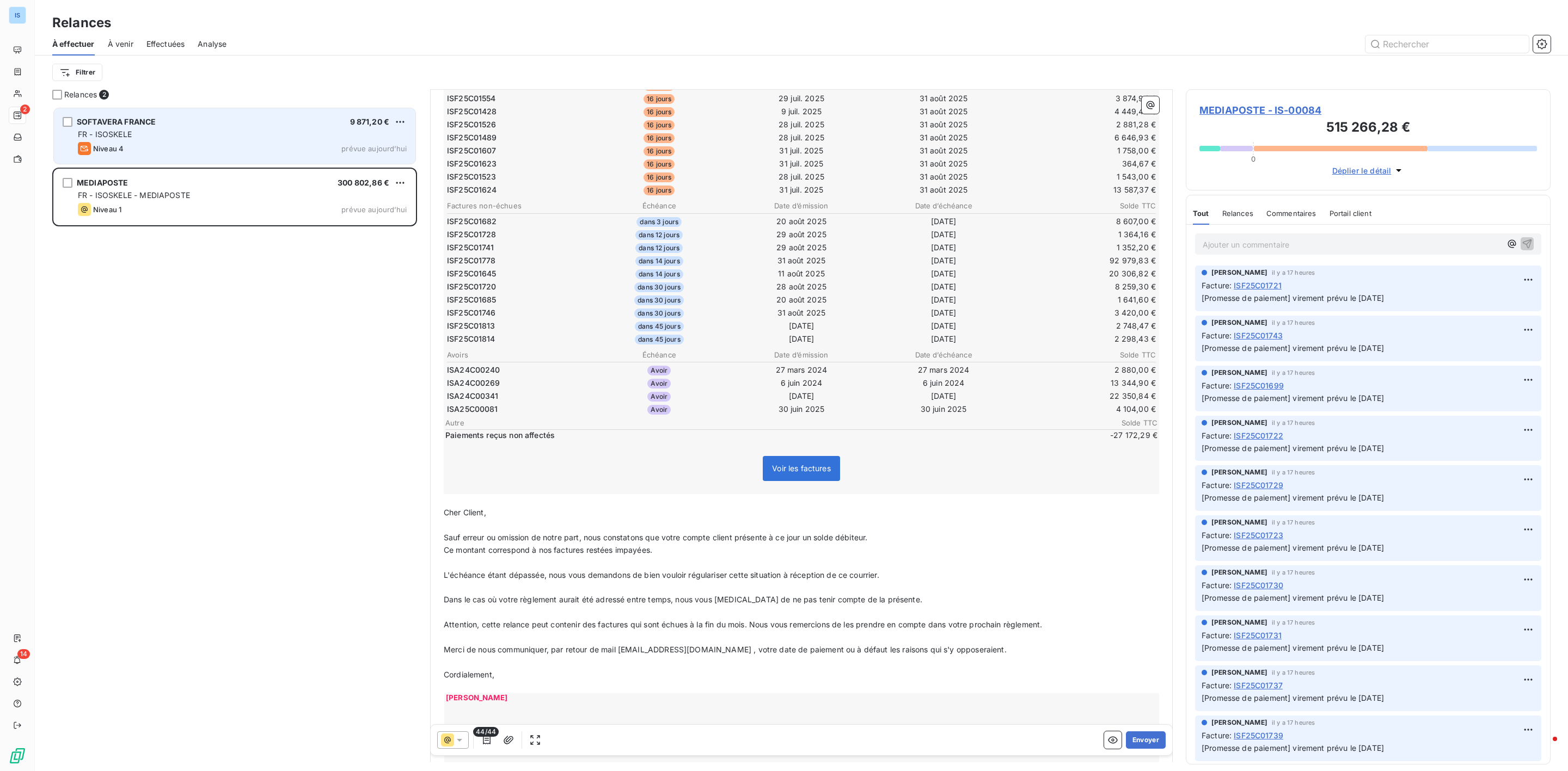
click at [214, 149] on div "Niveau 4 prévue aujourd’hui" at bounding box center [242, 148] width 329 height 13
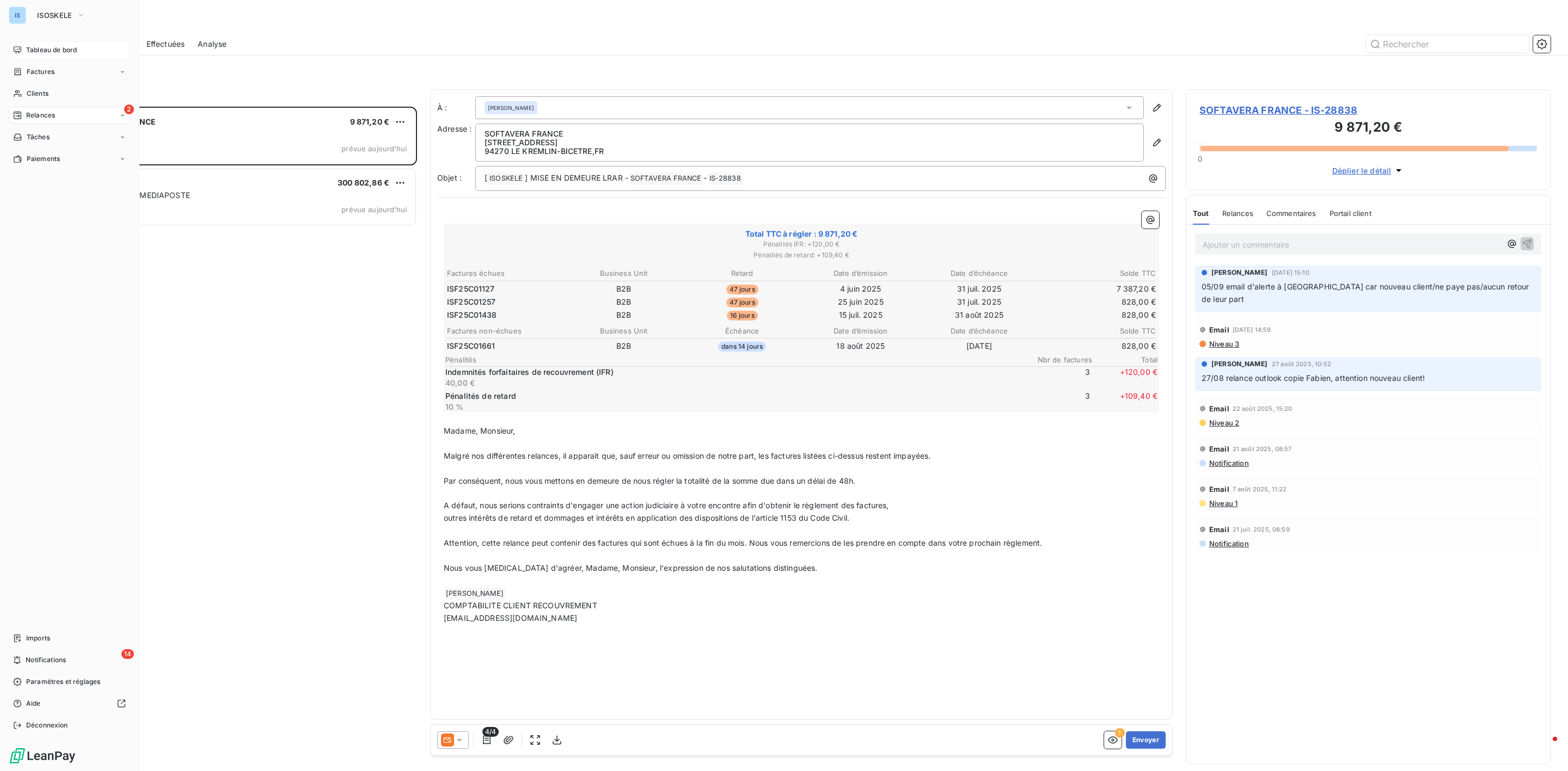
click at [44, 51] on span "Tableau de bord" at bounding box center [51, 50] width 51 height 10
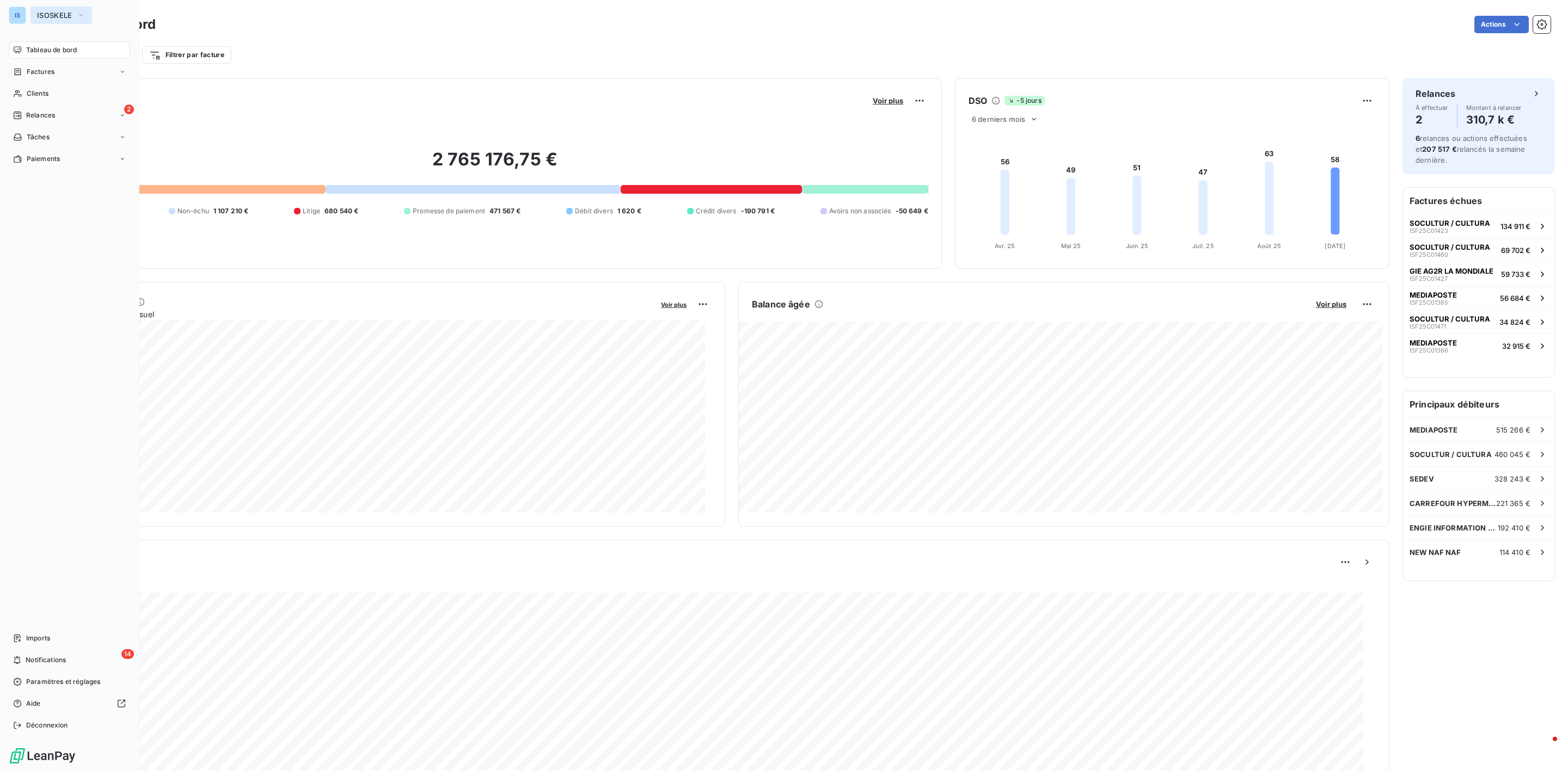
click at [54, 16] on span "ISOSKELE" at bounding box center [55, 15] width 35 height 9
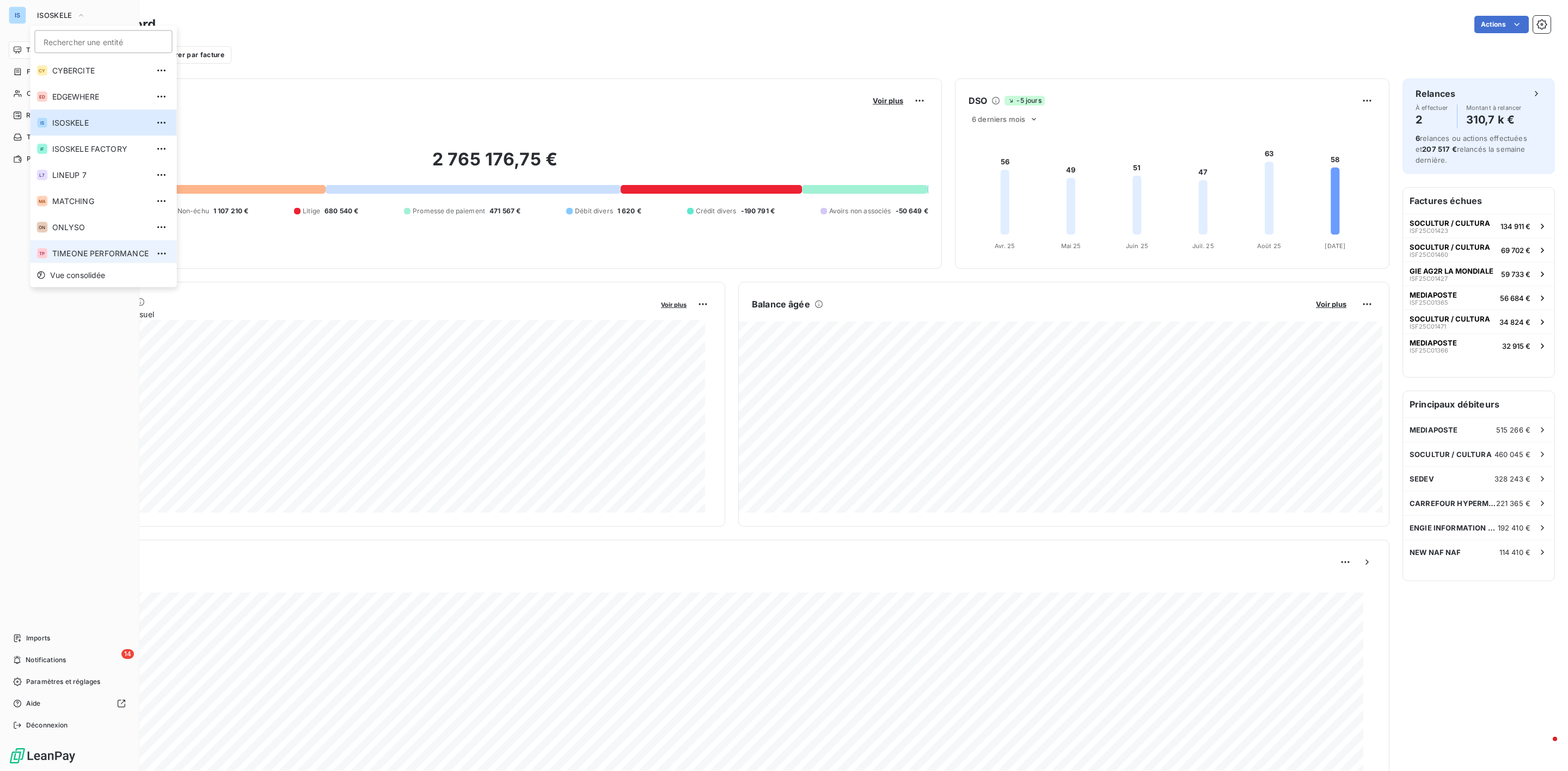
click at [86, 246] on li "TP TIMEONE PERFORMANCE" at bounding box center [103, 253] width 147 height 26
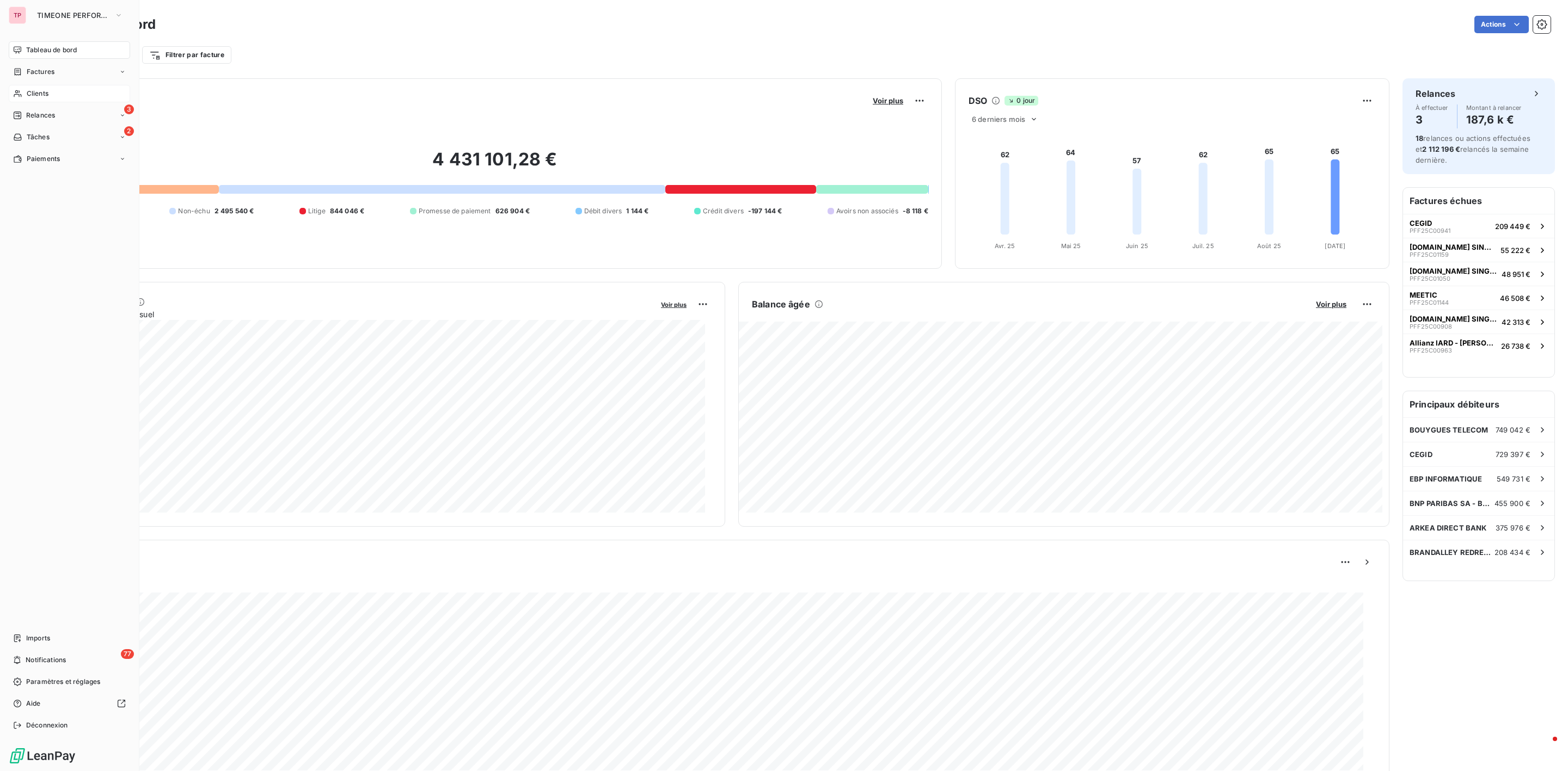
click at [41, 97] on span "Clients" at bounding box center [38, 94] width 22 height 10
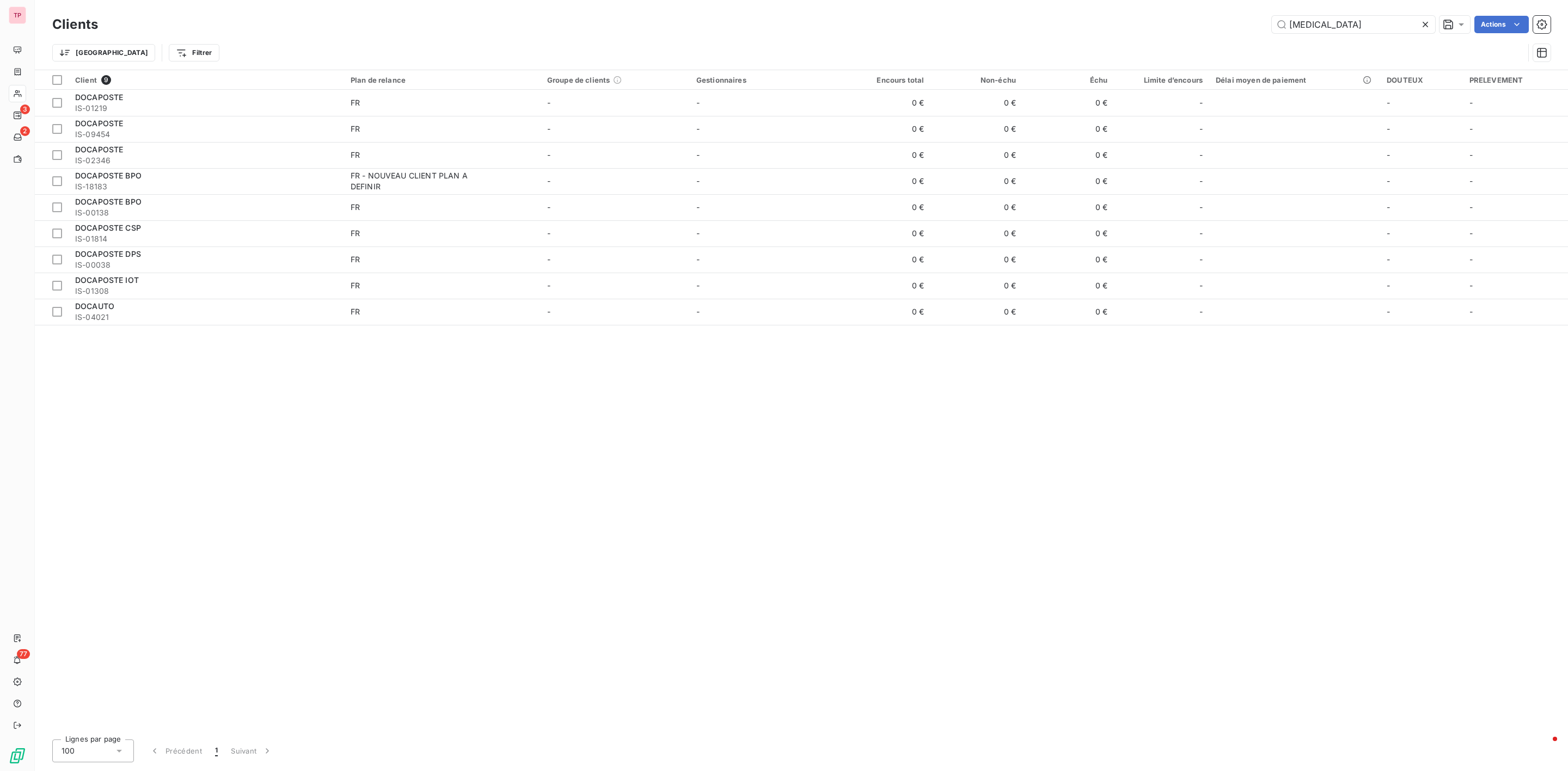
drag, startPoint x: 1346, startPoint y: 18, endPoint x: 1217, endPoint y: 23, distance: 129.1
click at [1217, 23] on div "[MEDICAL_DATA] Actions" at bounding box center [830, 24] width 1440 height 18
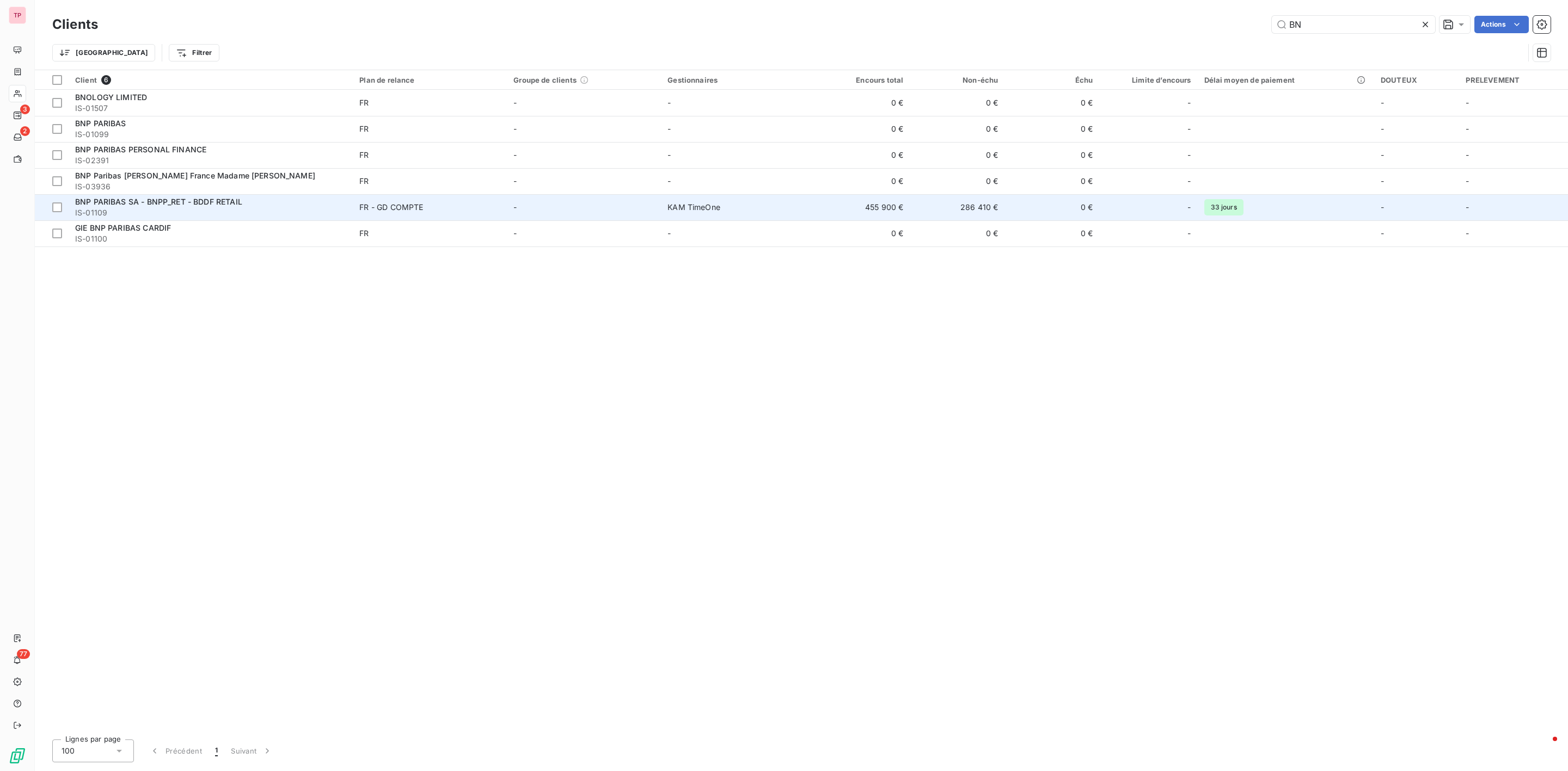
type input "BN"
click at [211, 219] on td "BNP PARIBAS SA - BNPP_RET - BDDF RETAIL IS-01109" at bounding box center [211, 207] width 284 height 26
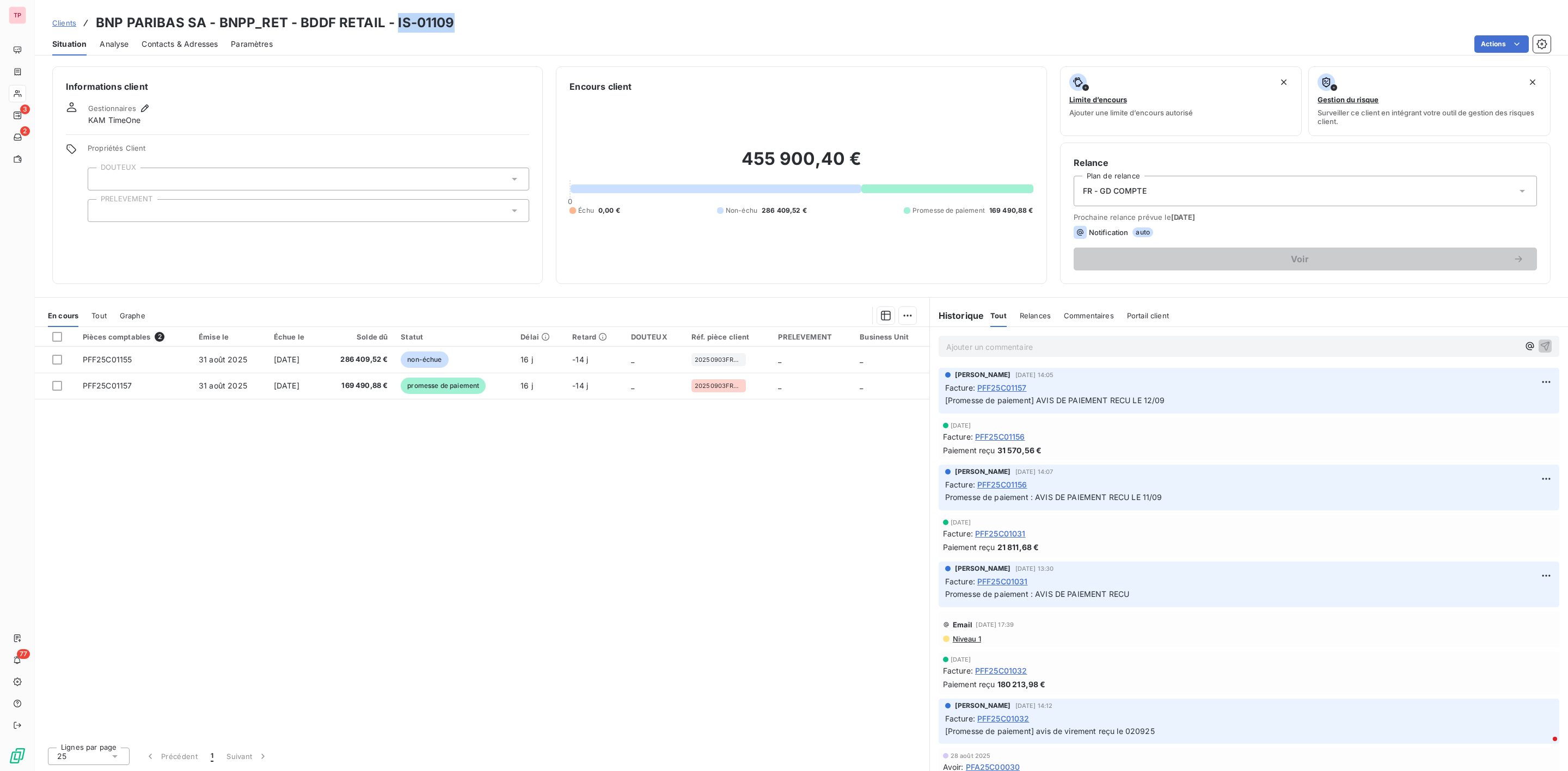
drag, startPoint x: 464, startPoint y: 18, endPoint x: 394, endPoint y: 20, distance: 70.0
click at [394, 20] on div "Clients BNP PARIBAS SA - BNPP_RET - BDDF RETAIL - IS-01109" at bounding box center [801, 23] width 1533 height 19
copy h3 "IS-01109"
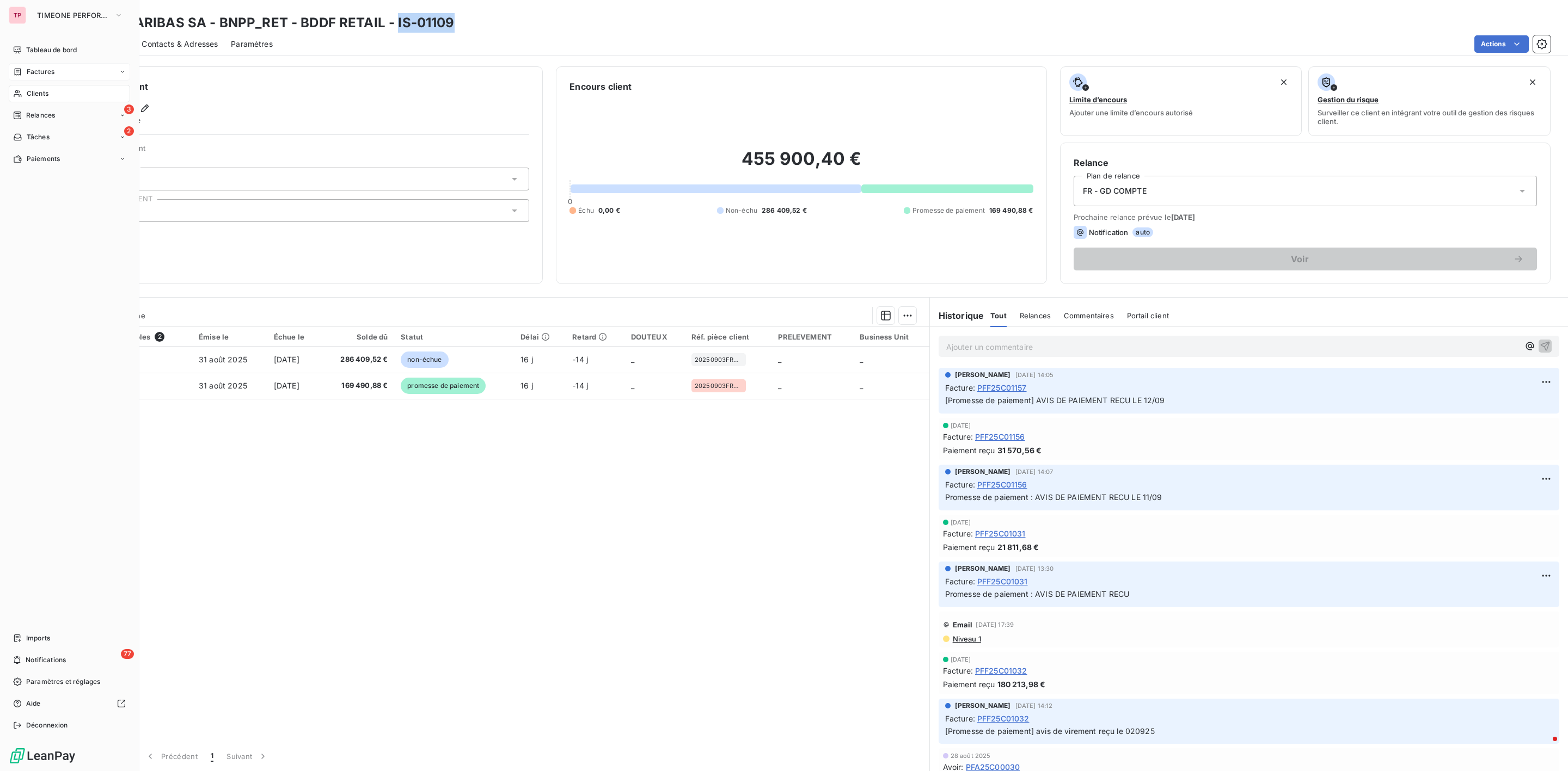
click at [36, 70] on span "Factures" at bounding box center [41, 72] width 28 height 10
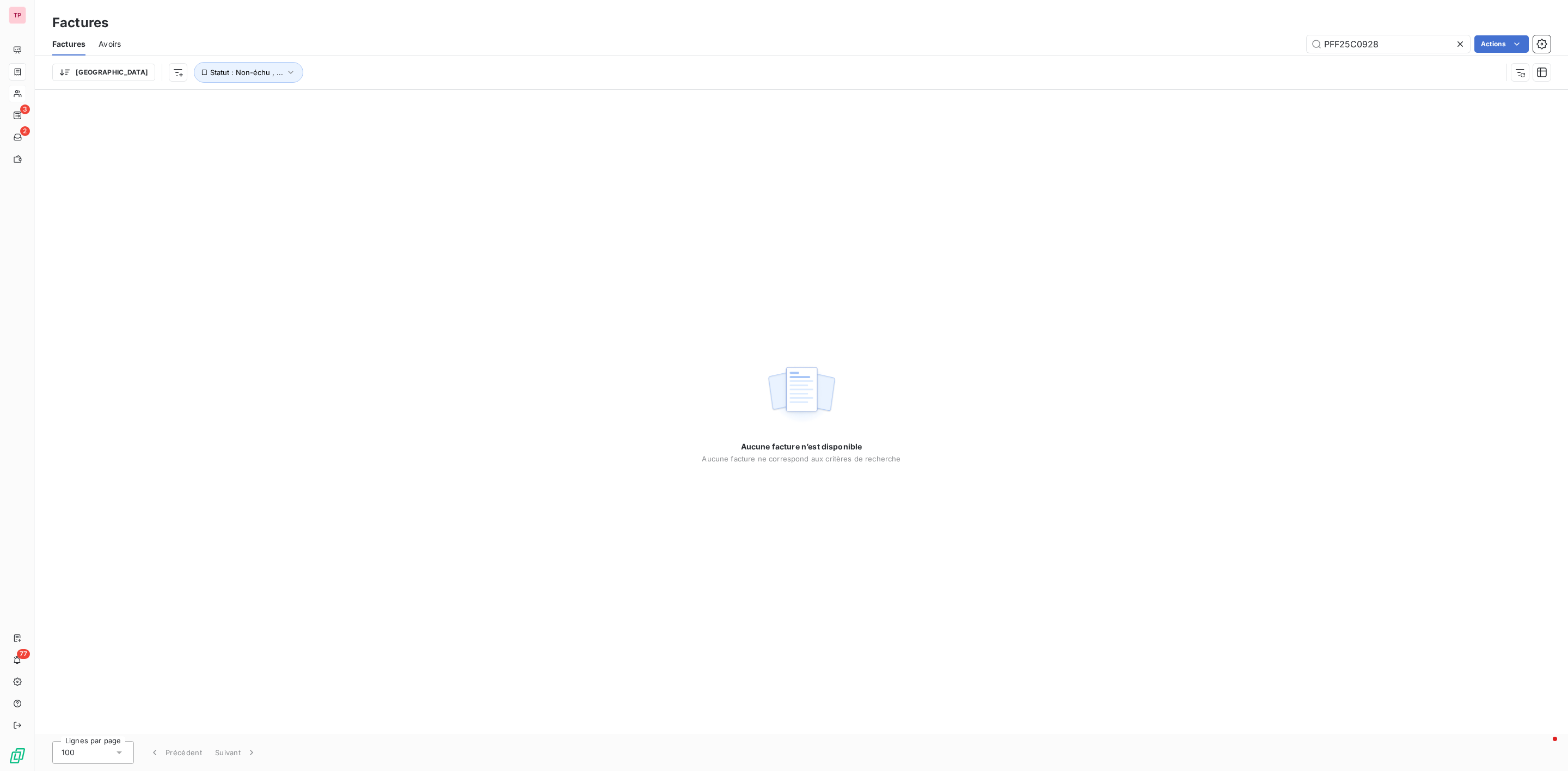
drag, startPoint x: 1384, startPoint y: 46, endPoint x: 1251, endPoint y: 37, distance: 133.3
click at [1250, 38] on div "PFF25C0928 Actions" at bounding box center [842, 44] width 1416 height 18
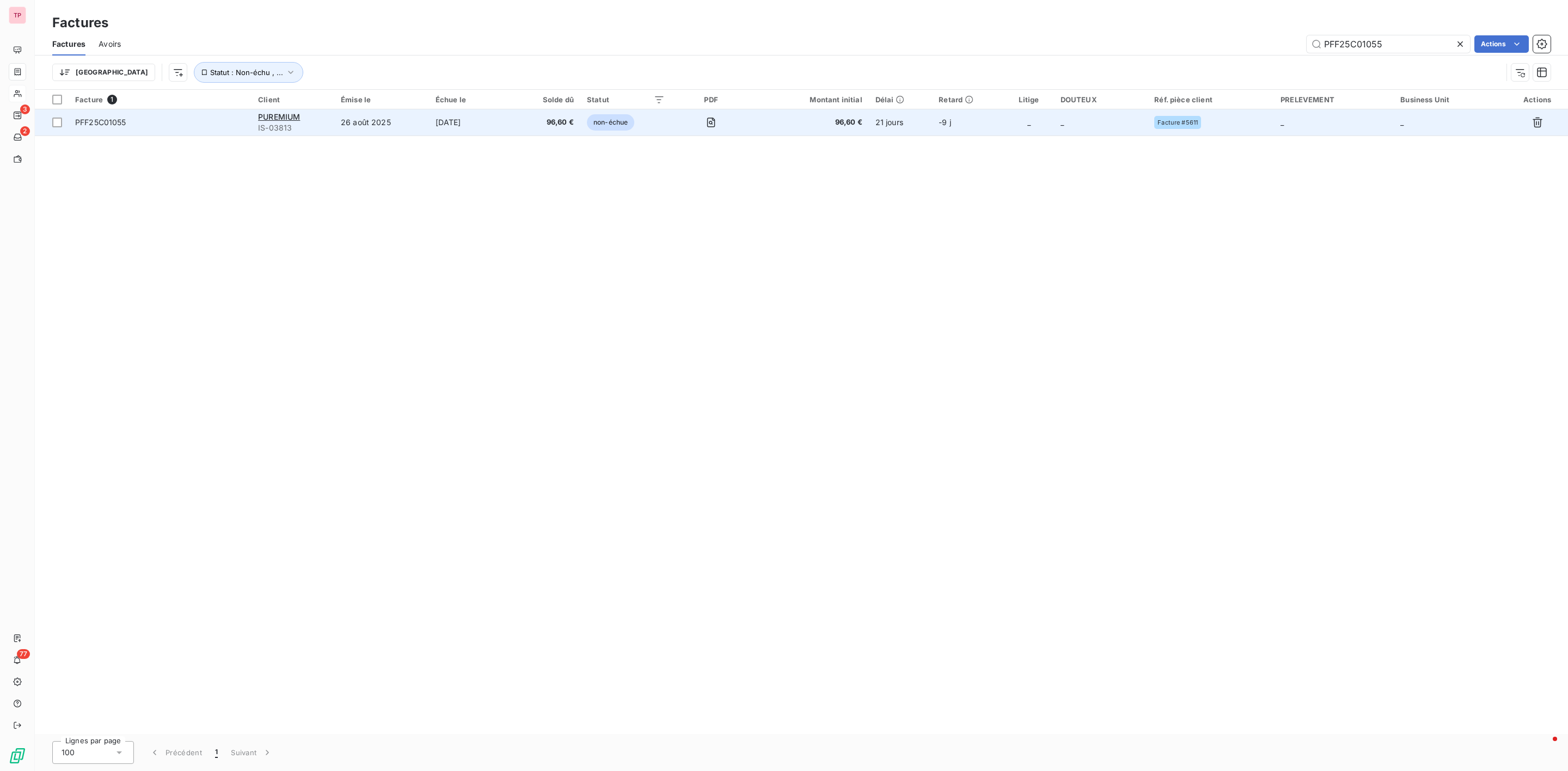
type input "PFF25C01055"
click at [110, 124] on span "PFF25C01055" at bounding box center [100, 122] width 51 height 9
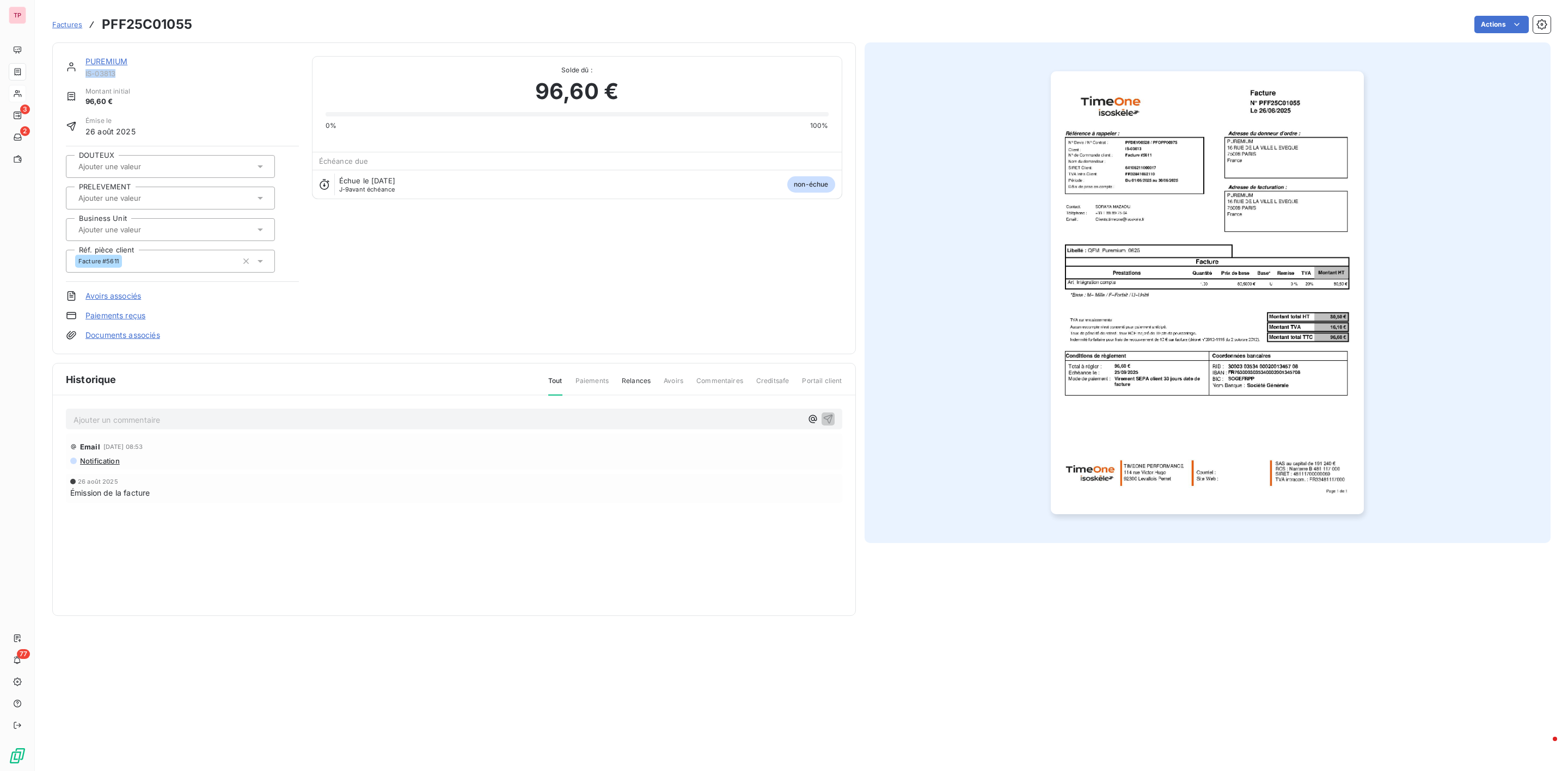
drag, startPoint x: 118, startPoint y: 74, endPoint x: 83, endPoint y: 74, distance: 35.0
click at [83, 74] on div "PUREMIUM IS-03813" at bounding box center [182, 67] width 233 height 22
copy span "IS-03813"
